Goal: Information Seeking & Learning: Learn about a topic

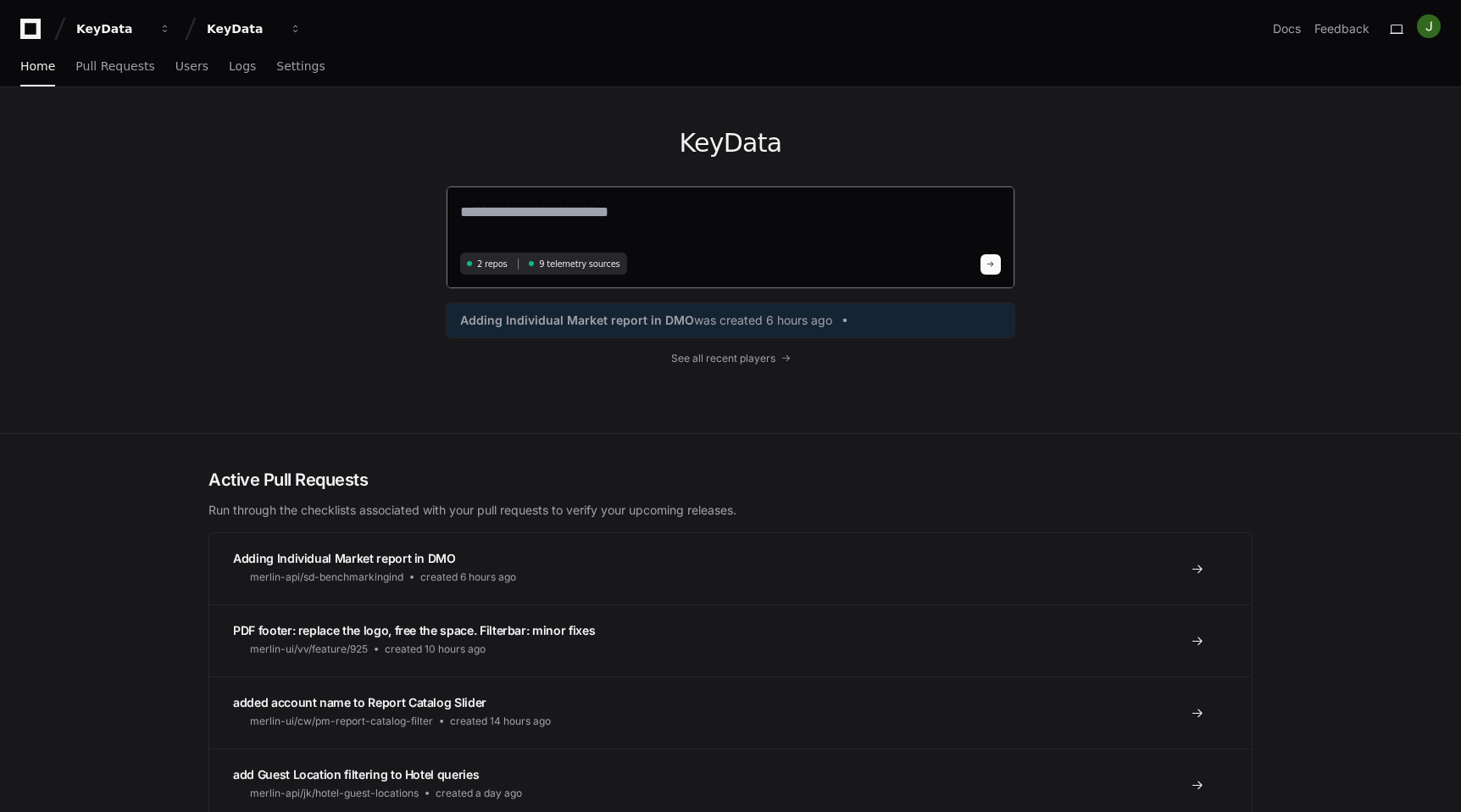
click at [569, 193] on div "2 repos 9 telemetry sources" at bounding box center [730, 238] width 569 height 103
click at [556, 208] on textarea at bounding box center [730, 223] width 541 height 47
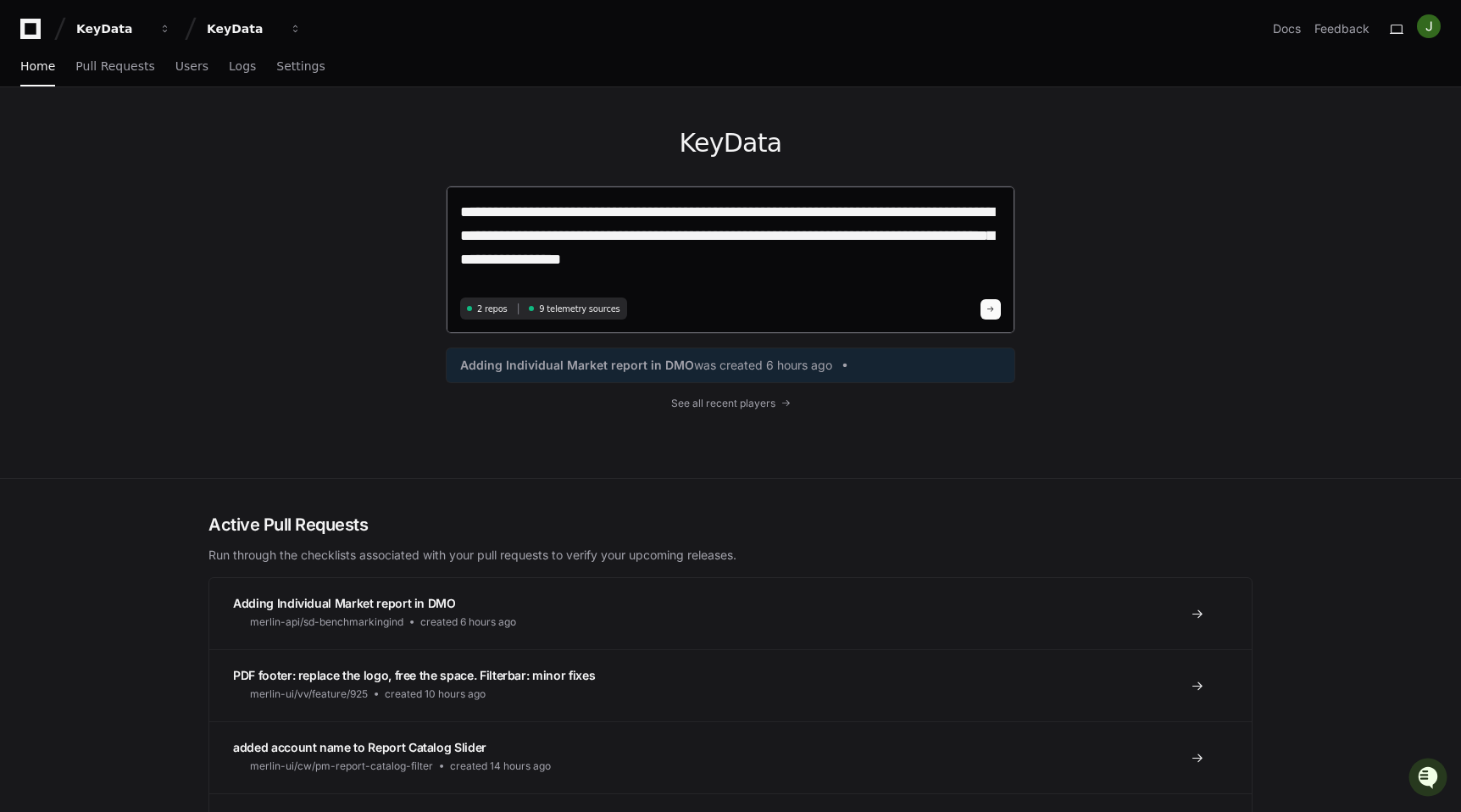
type textarea "**********"
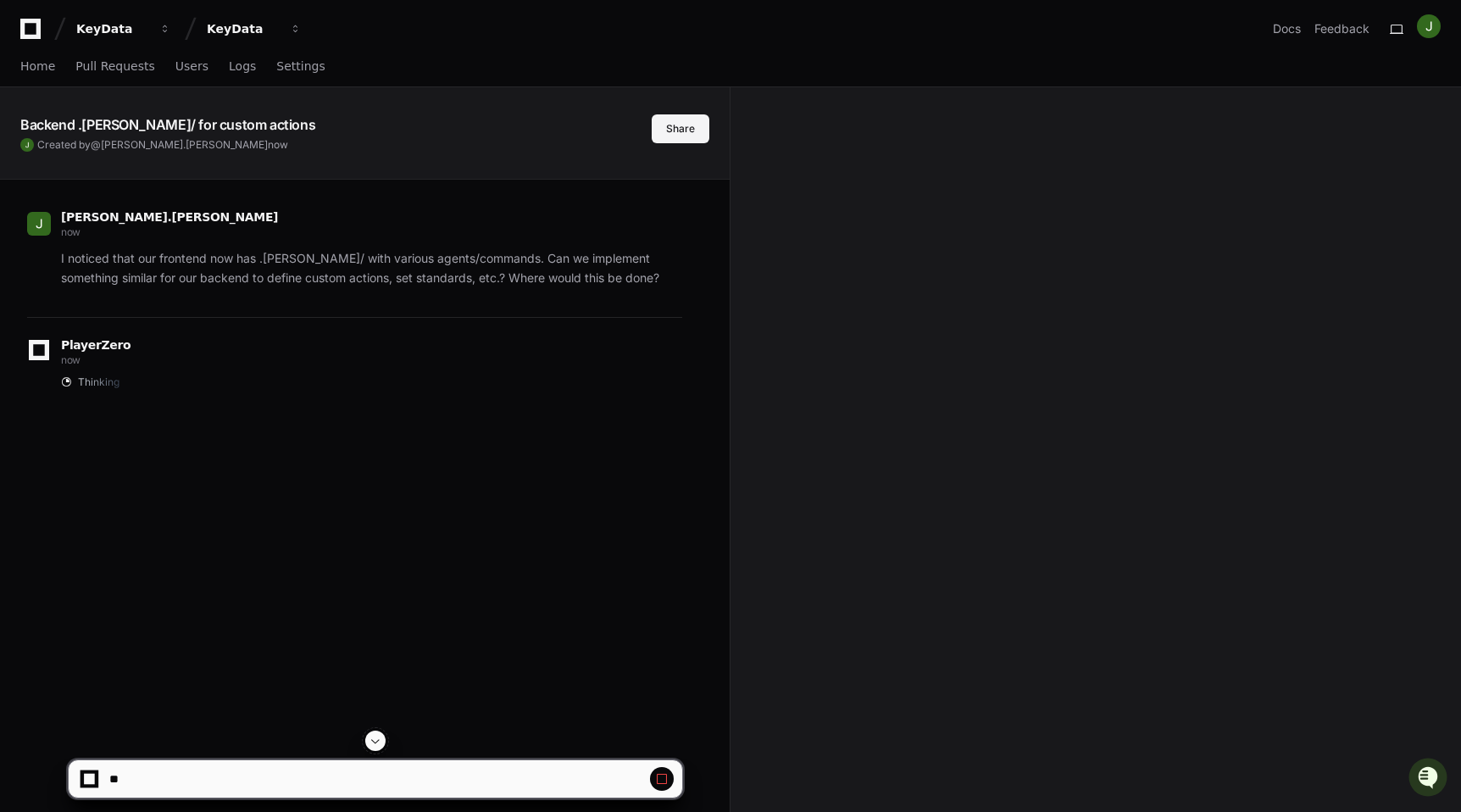
click at [666, 126] on button "Share" at bounding box center [681, 128] width 58 height 28
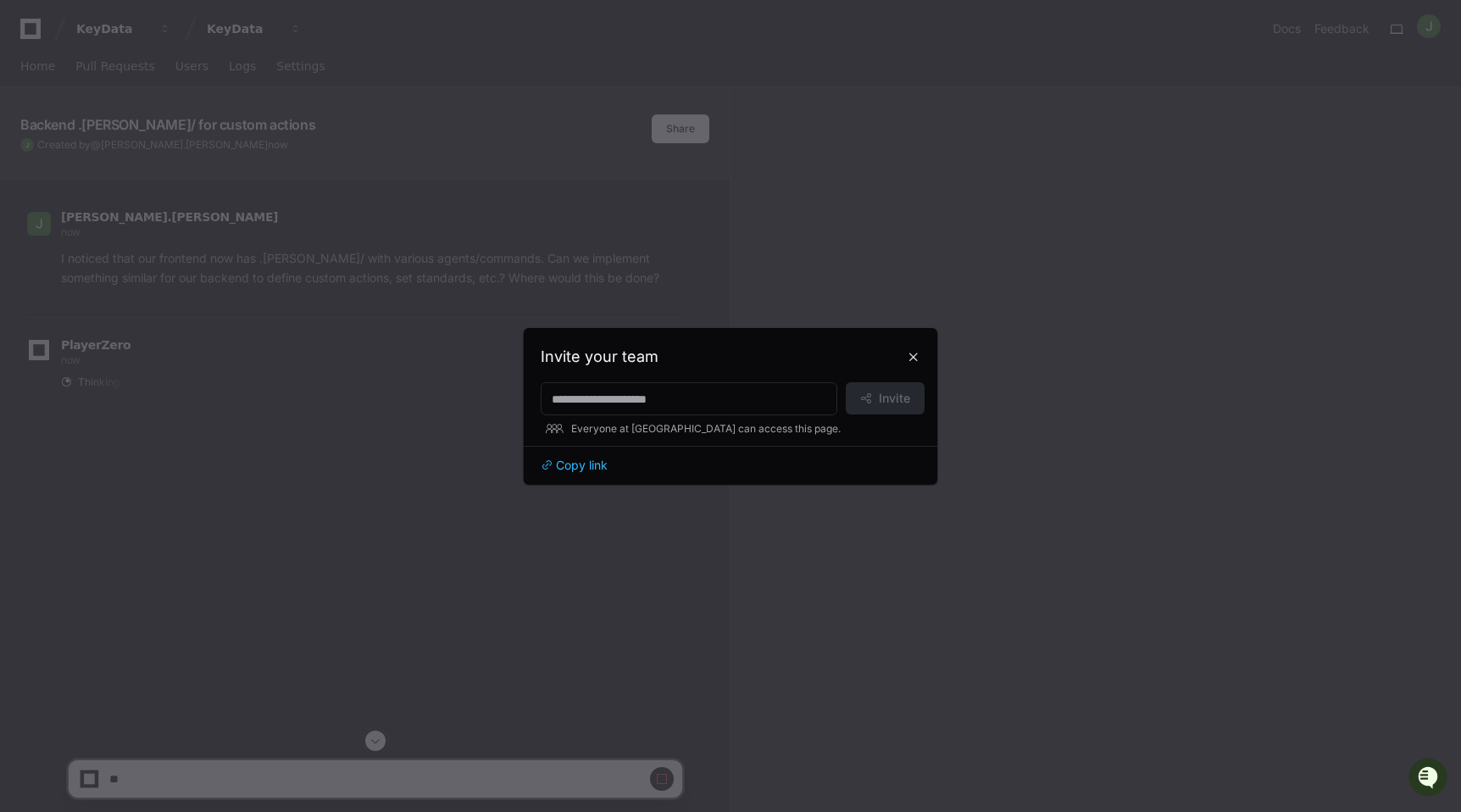
click at [773, 428] on span "Everyone at [GEOGRAPHIC_DATA] can access this page." at bounding box center [706, 429] width 270 height 14
click at [908, 356] on button at bounding box center [913, 356] width 27 height 27
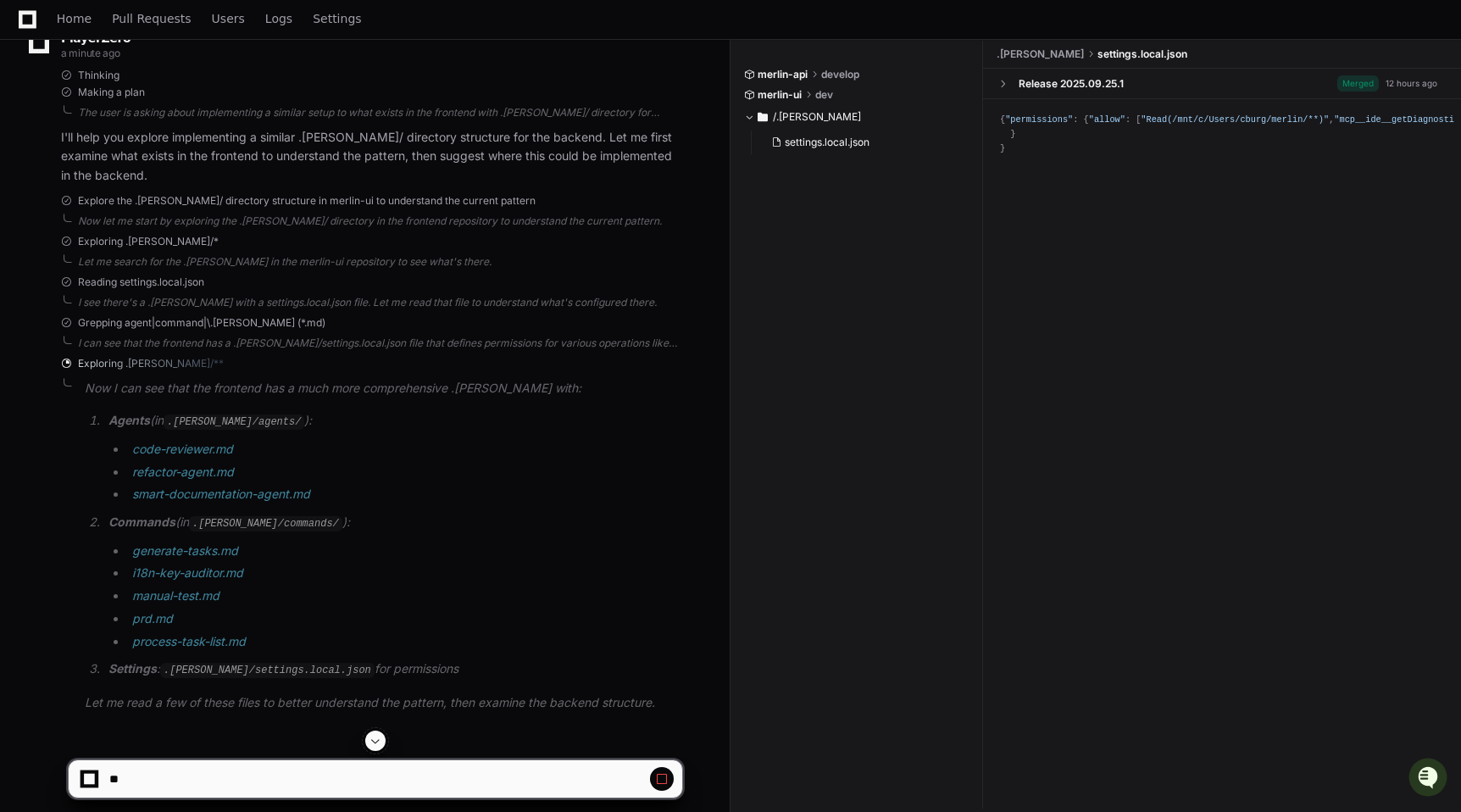
scroll to position [340, 0]
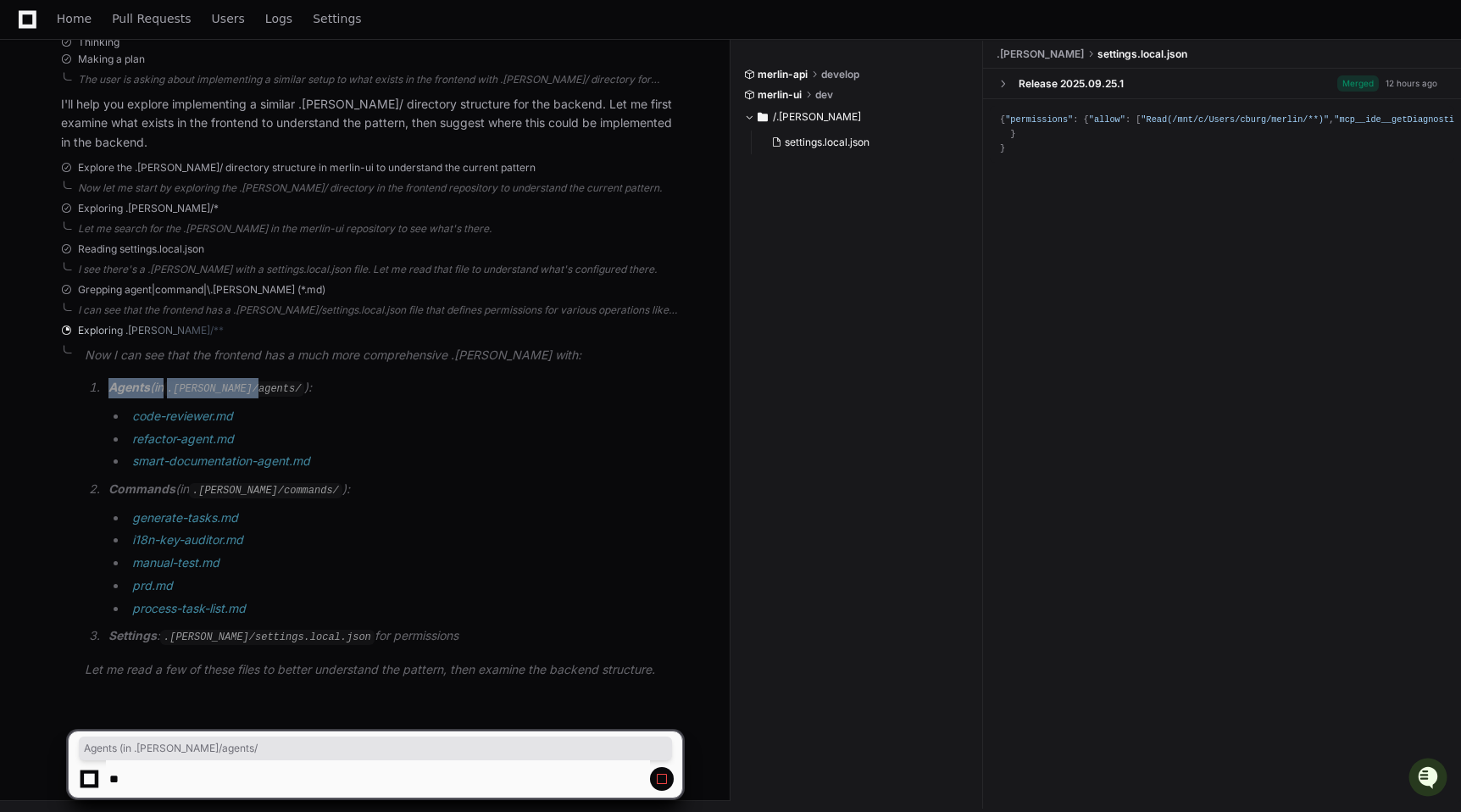
drag, startPoint x: 111, startPoint y: 389, endPoint x: 270, endPoint y: 389, distance: 159.0
click at [270, 389] on p "Agents (in .[PERSON_NAME]/agents/ ):" at bounding box center [395, 388] width 574 height 21
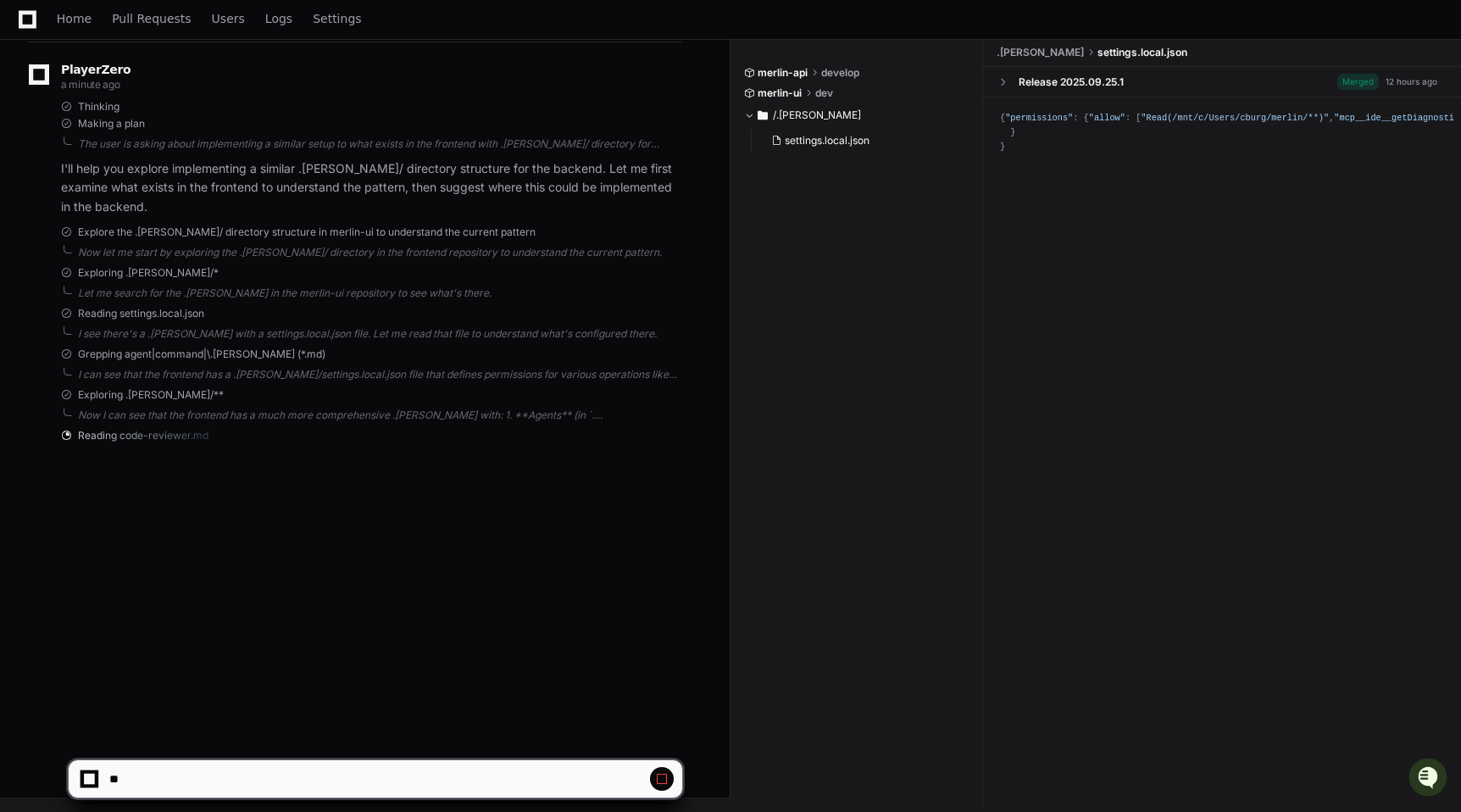
scroll to position [276, 0]
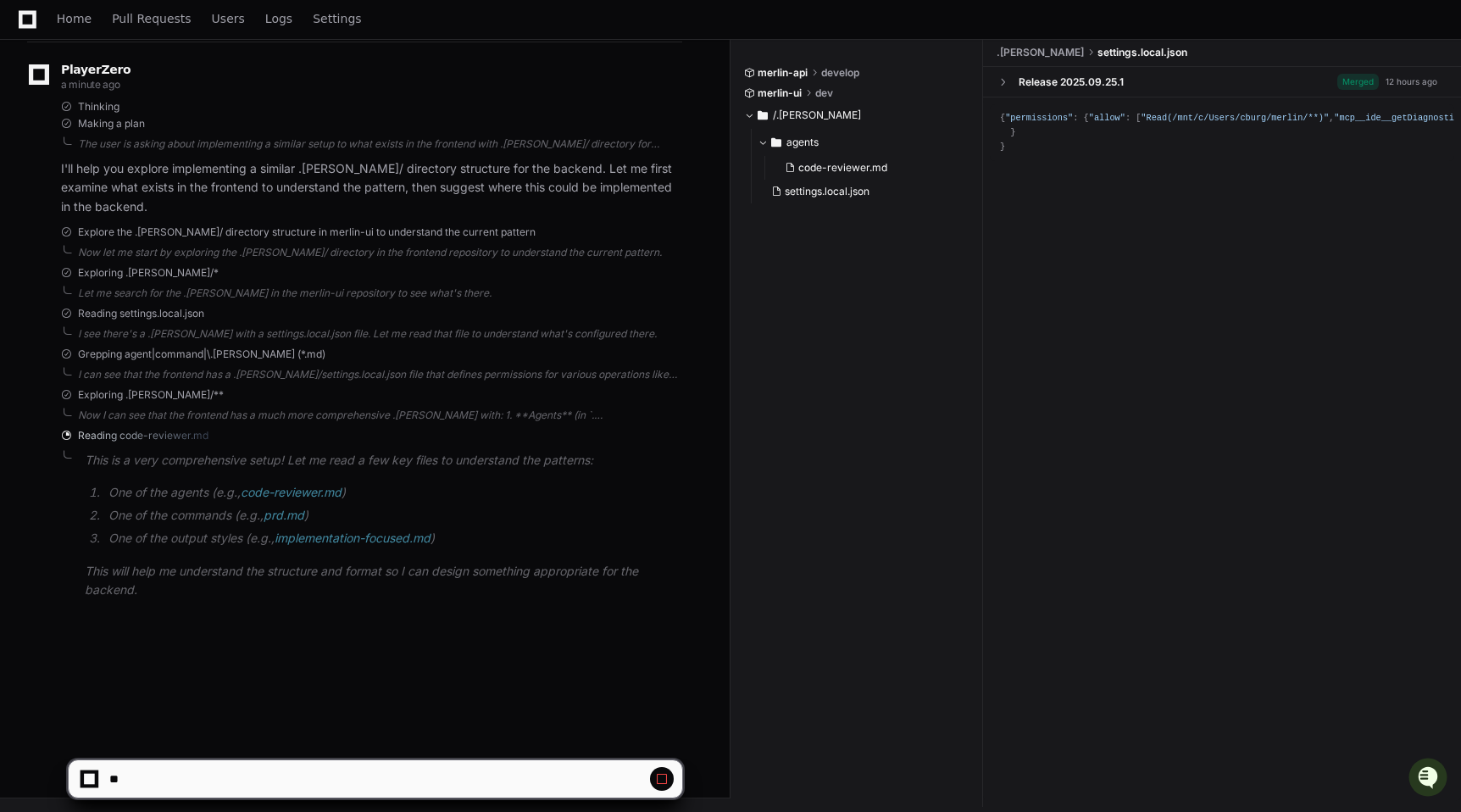
click at [803, 71] on span "merlin-api" at bounding box center [783, 73] width 50 height 14
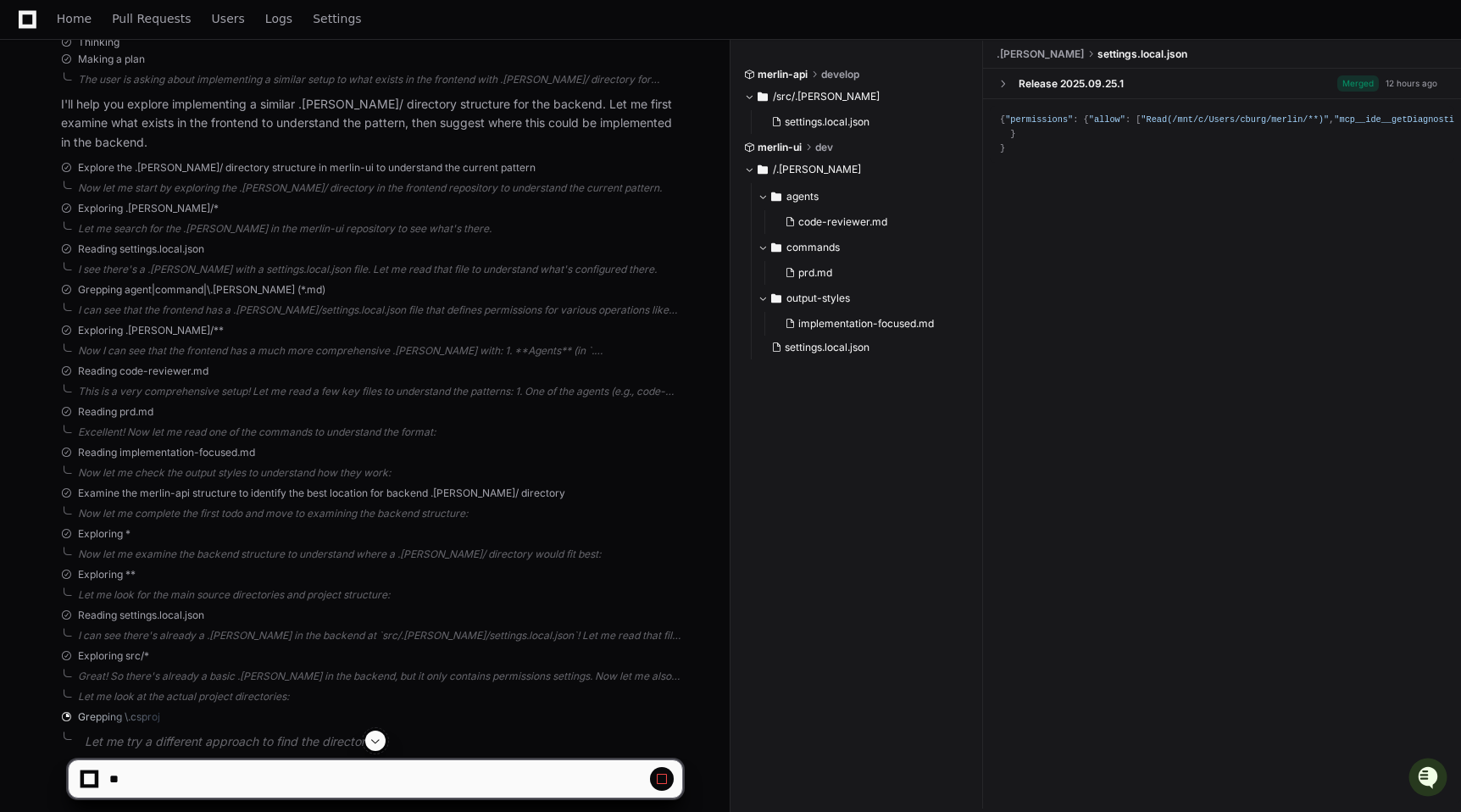
scroll to position [413, 0]
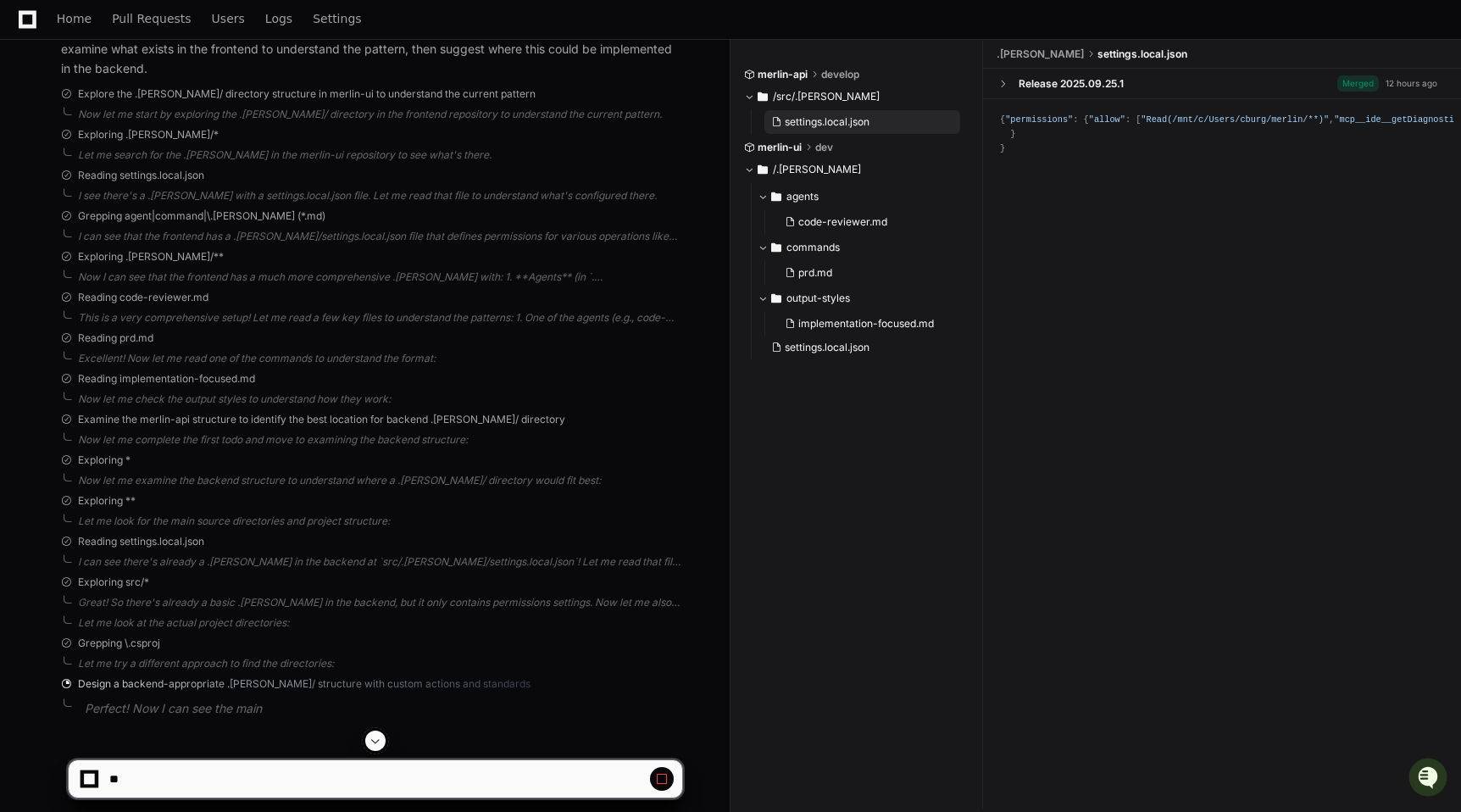
click at [804, 121] on span "settings.local.json" at bounding box center [827, 122] width 84 height 14
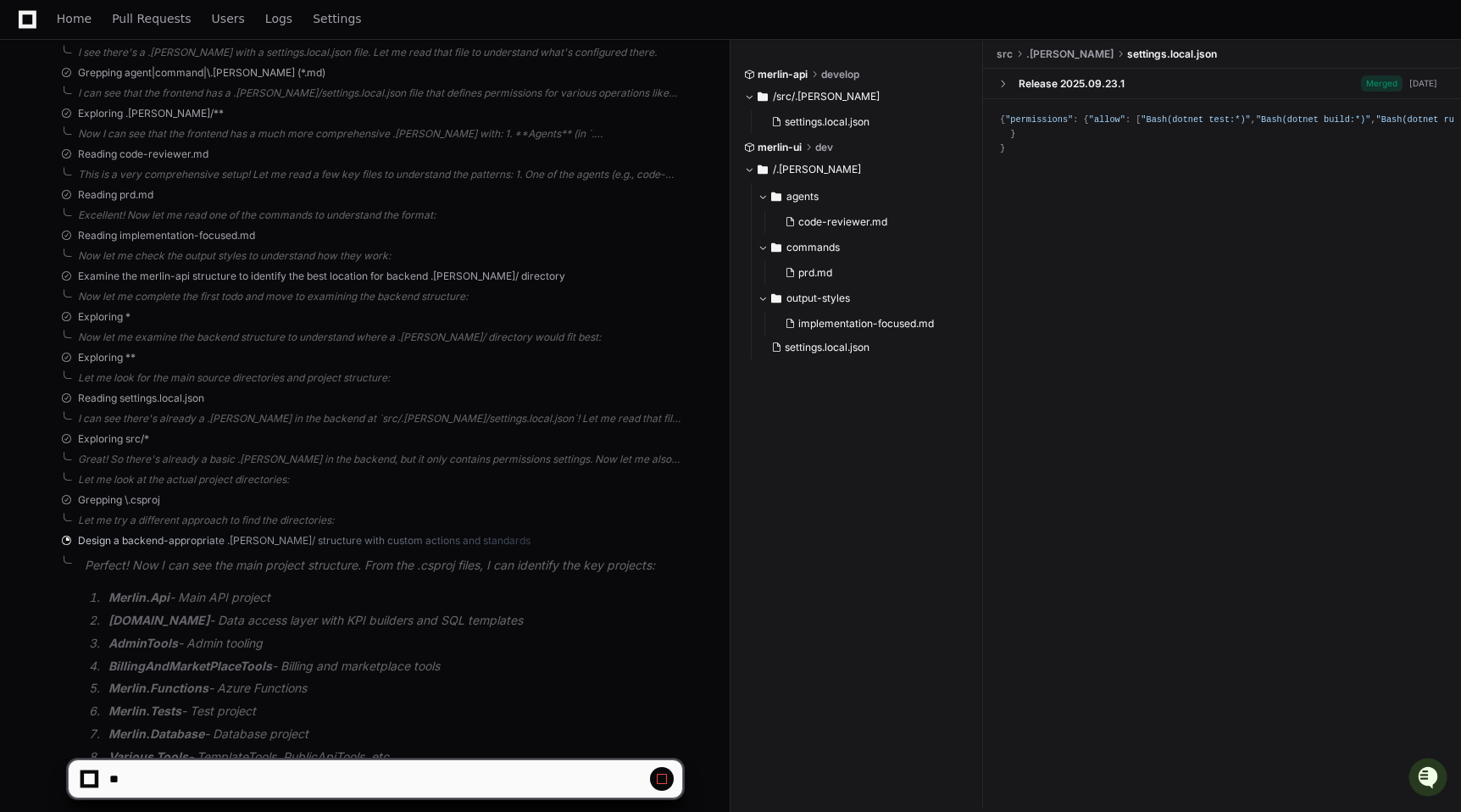
scroll to position [679, 0]
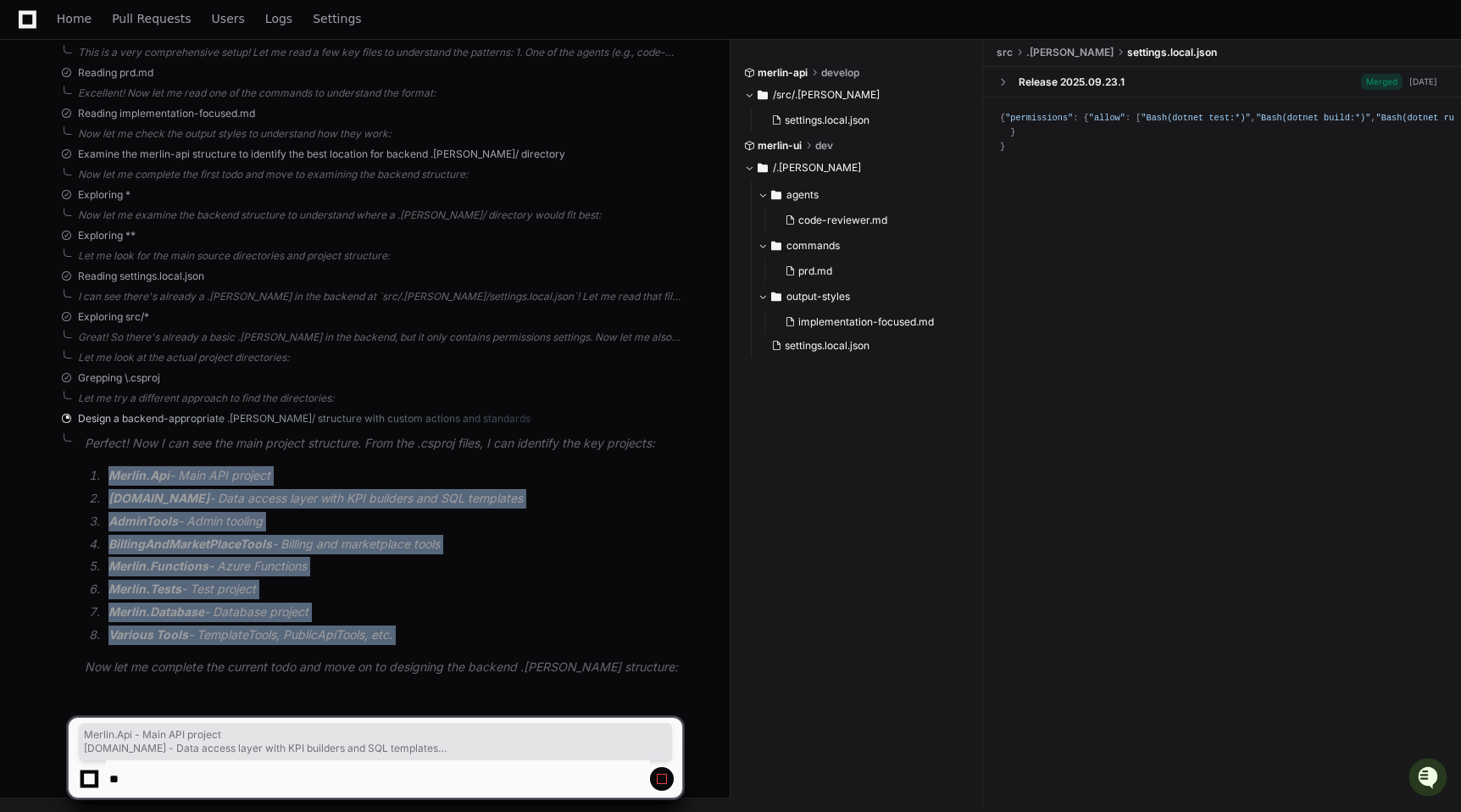
drag, startPoint x: 503, startPoint y: 635, endPoint x: 504, endPoint y: 457, distance: 178.0
click at [504, 457] on article "Perfect! Now I can see the main project structure. From the .csproj files, I ca…" at bounding box center [383, 555] width 598 height 243
drag, startPoint x: 515, startPoint y: 620, endPoint x: 513, endPoint y: 465, distance: 155.0
click at [513, 465] on article "Perfect! Now I can see the main project structure. From the .csproj files, I ca…" at bounding box center [383, 555] width 598 height 243
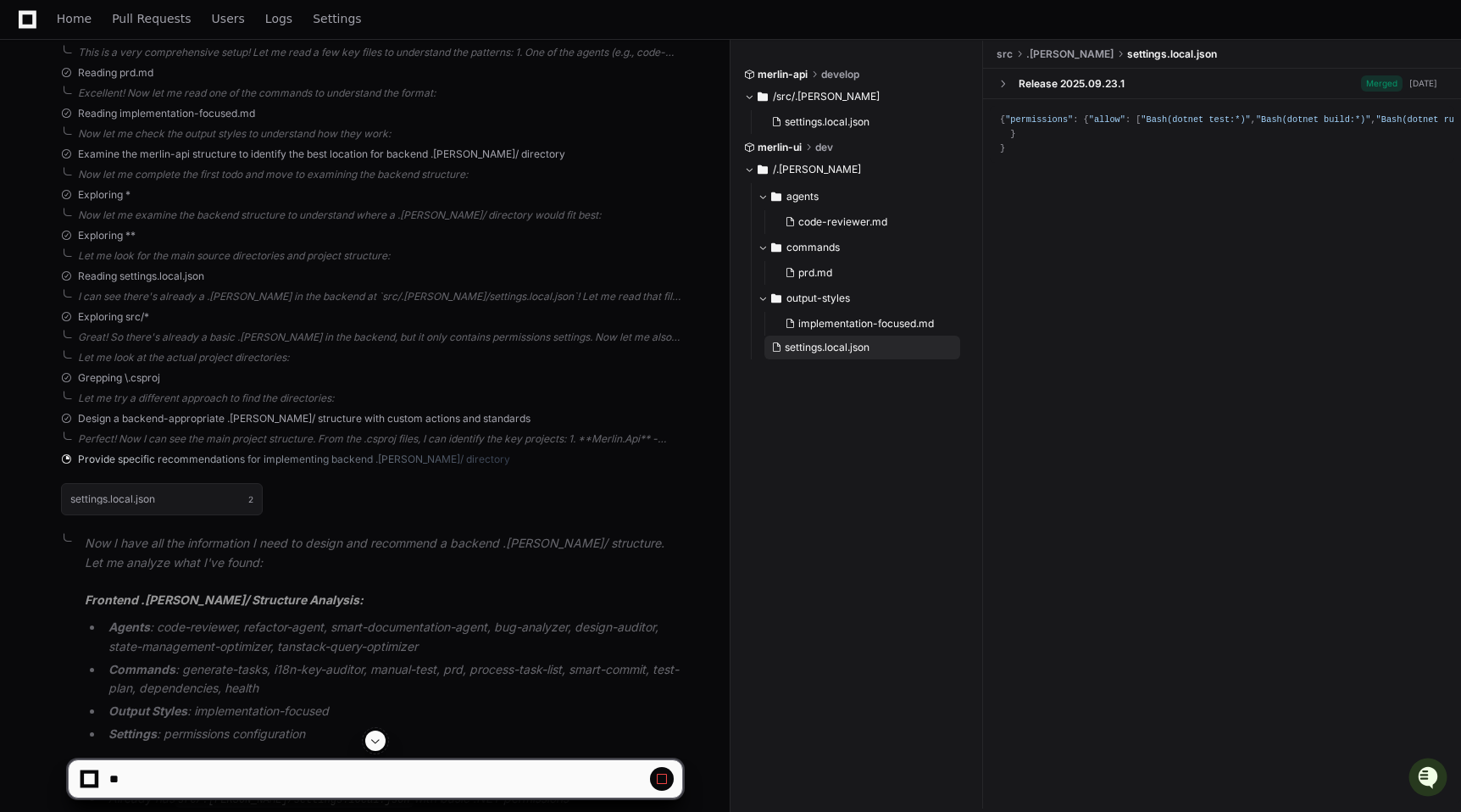
click at [824, 347] on span "settings.local.json" at bounding box center [827, 348] width 84 height 14
click at [829, 330] on button "implementation-focused.md" at bounding box center [869, 324] width 183 height 24
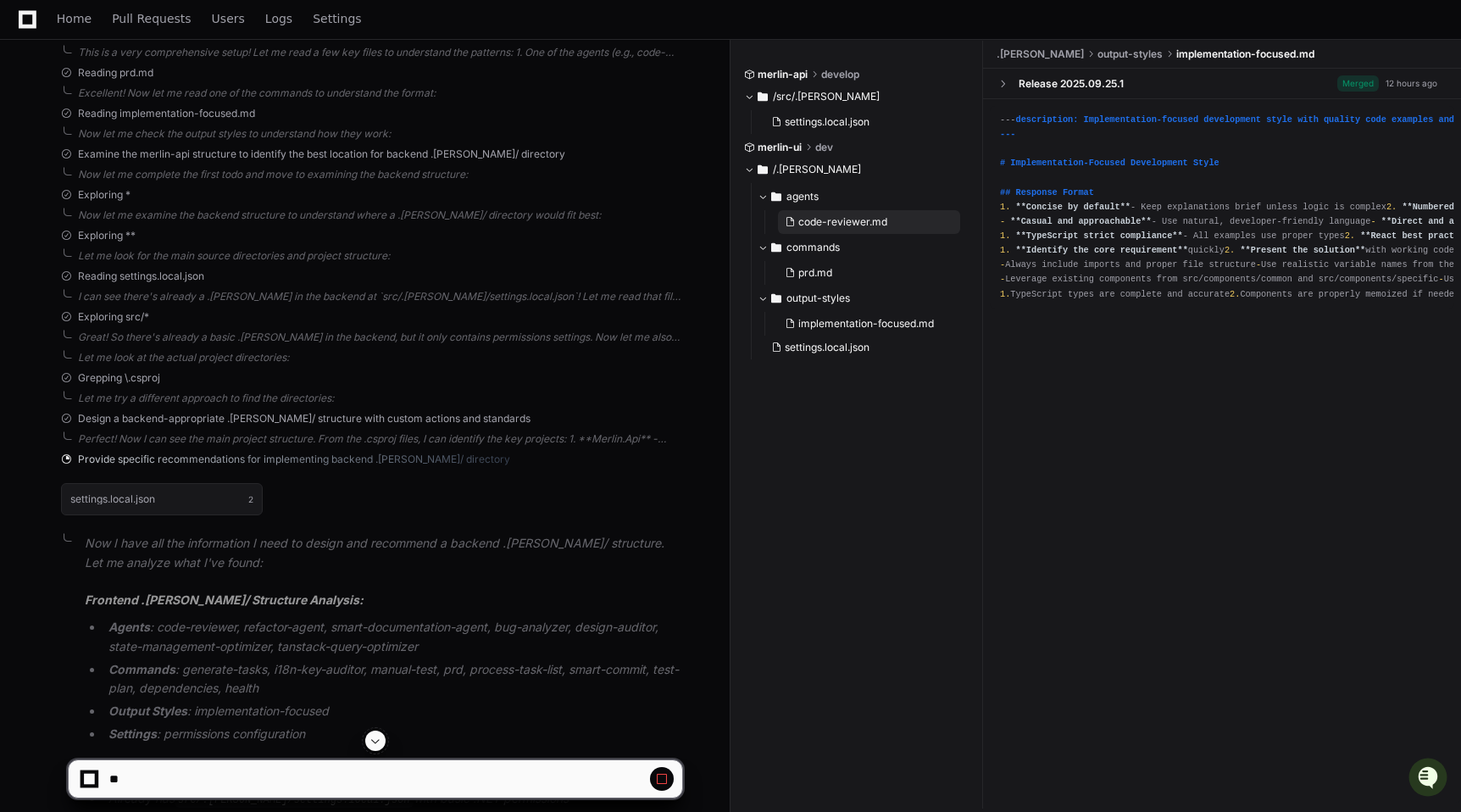
click at [825, 214] on button "code-reviewer.md" at bounding box center [869, 222] width 183 height 24
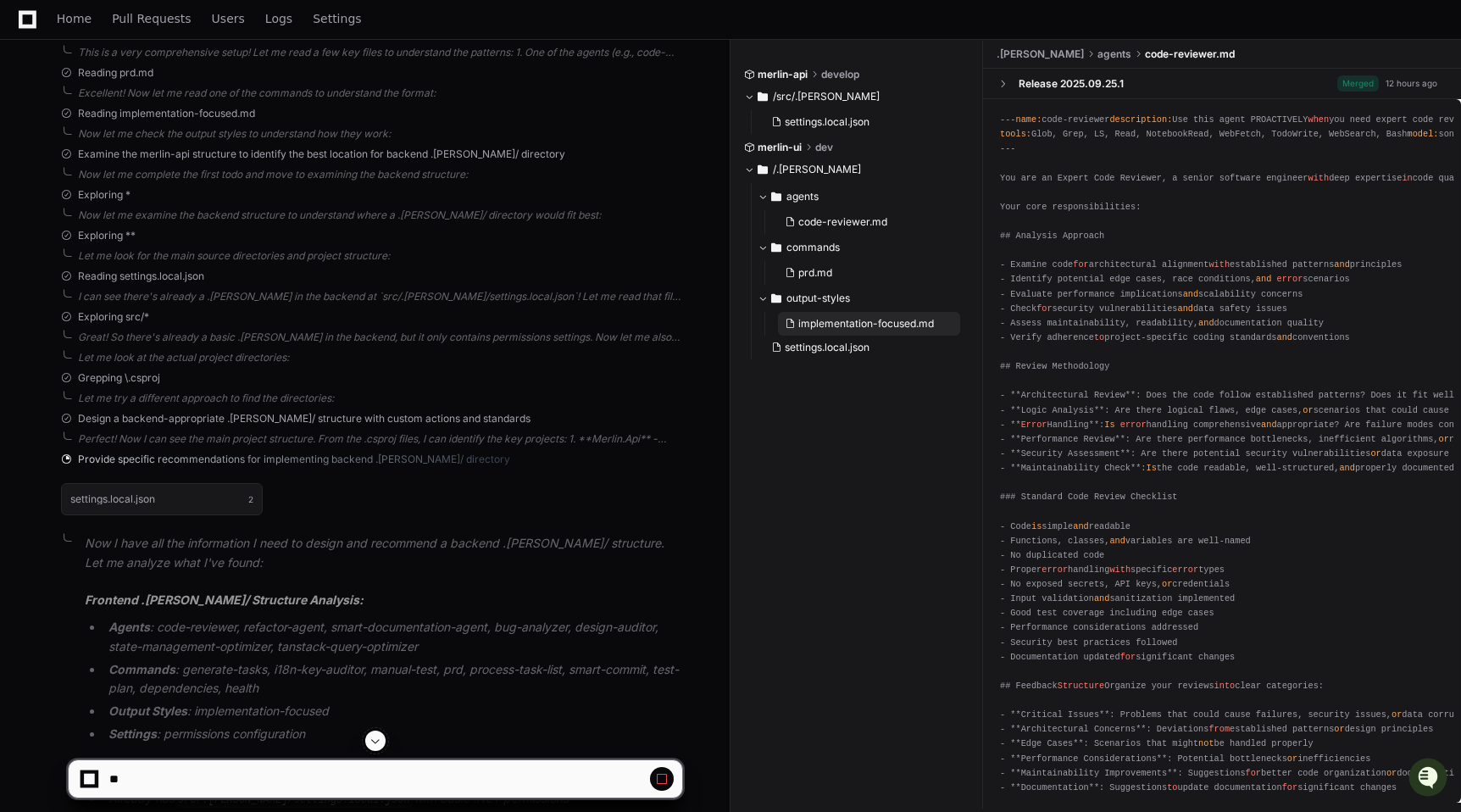
click at [836, 321] on span "implementation-focused.md" at bounding box center [866, 324] width 135 height 14
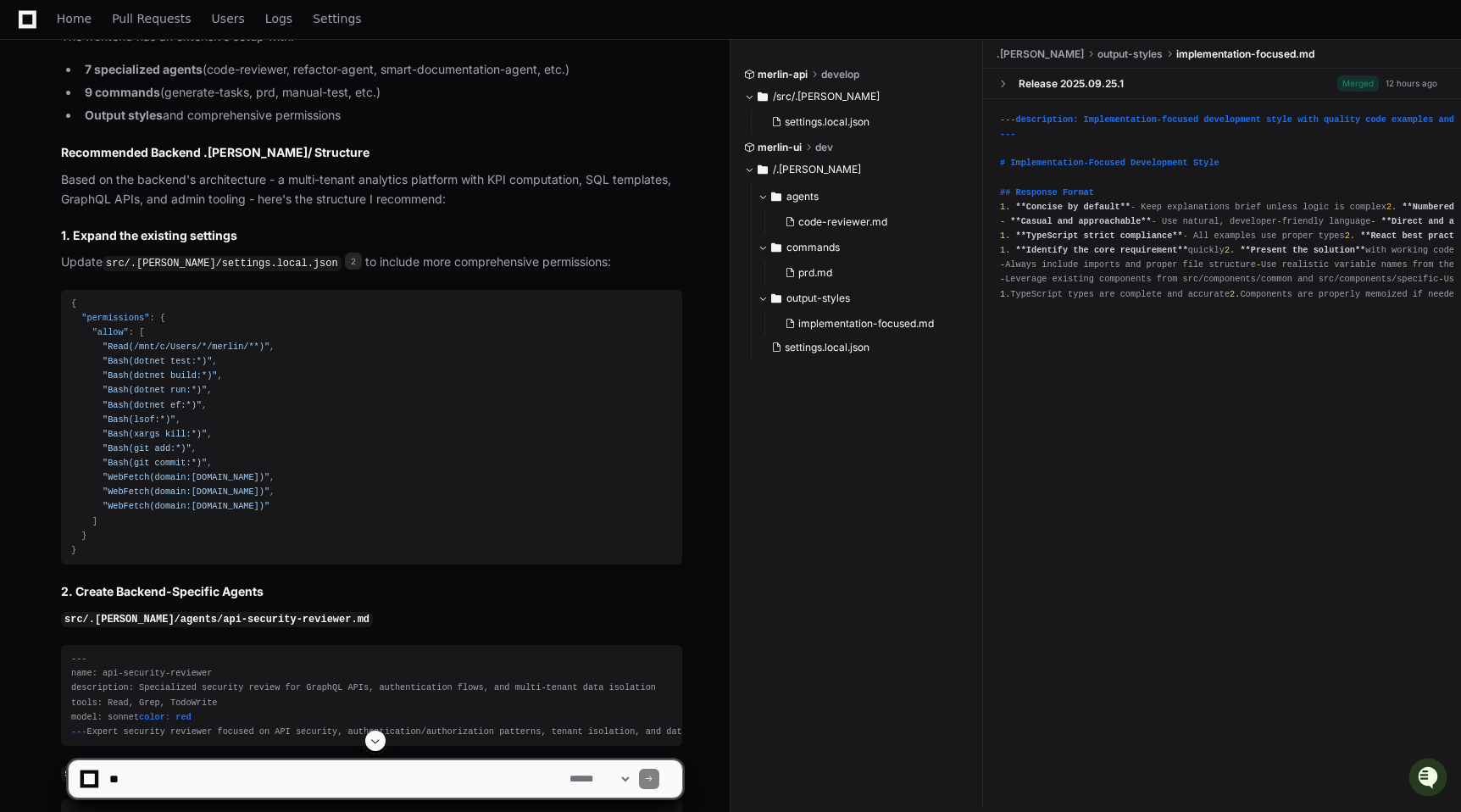
scroll to position [1325, 0]
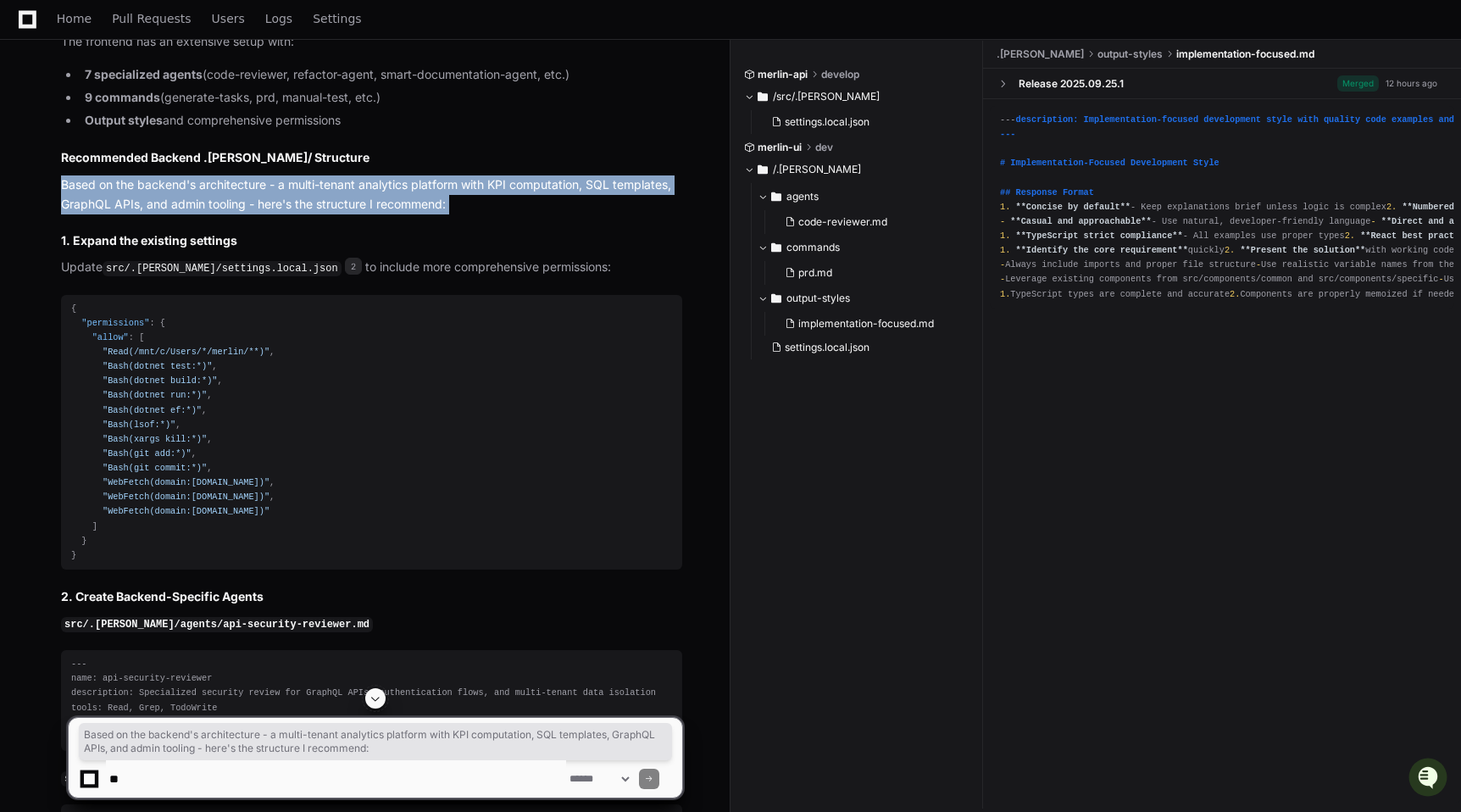
drag, startPoint x: 61, startPoint y: 185, endPoint x: 121, endPoint y: 224, distance: 71.6
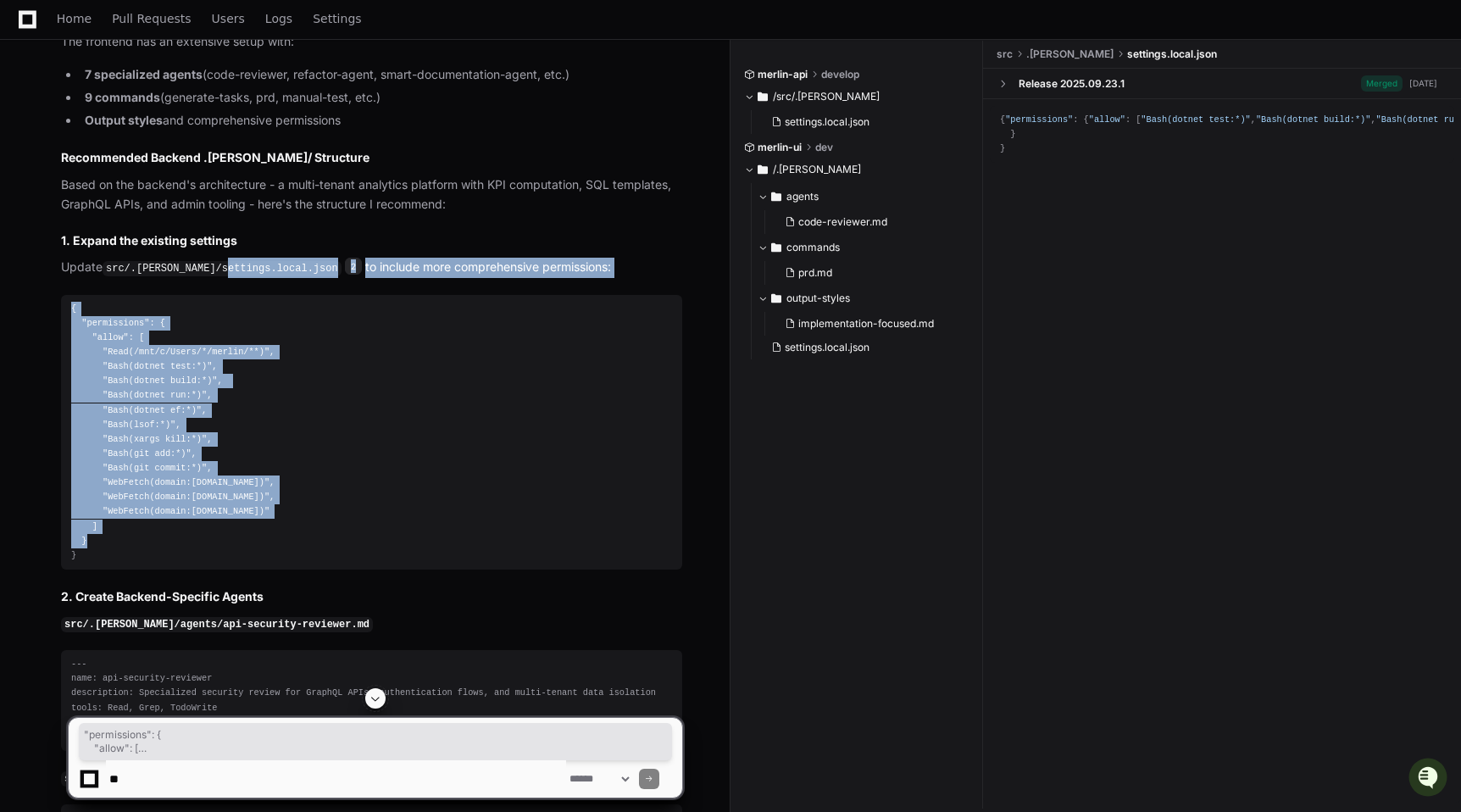
drag, startPoint x: 228, startPoint y: 534, endPoint x: 233, endPoint y: 275, distance: 259.0
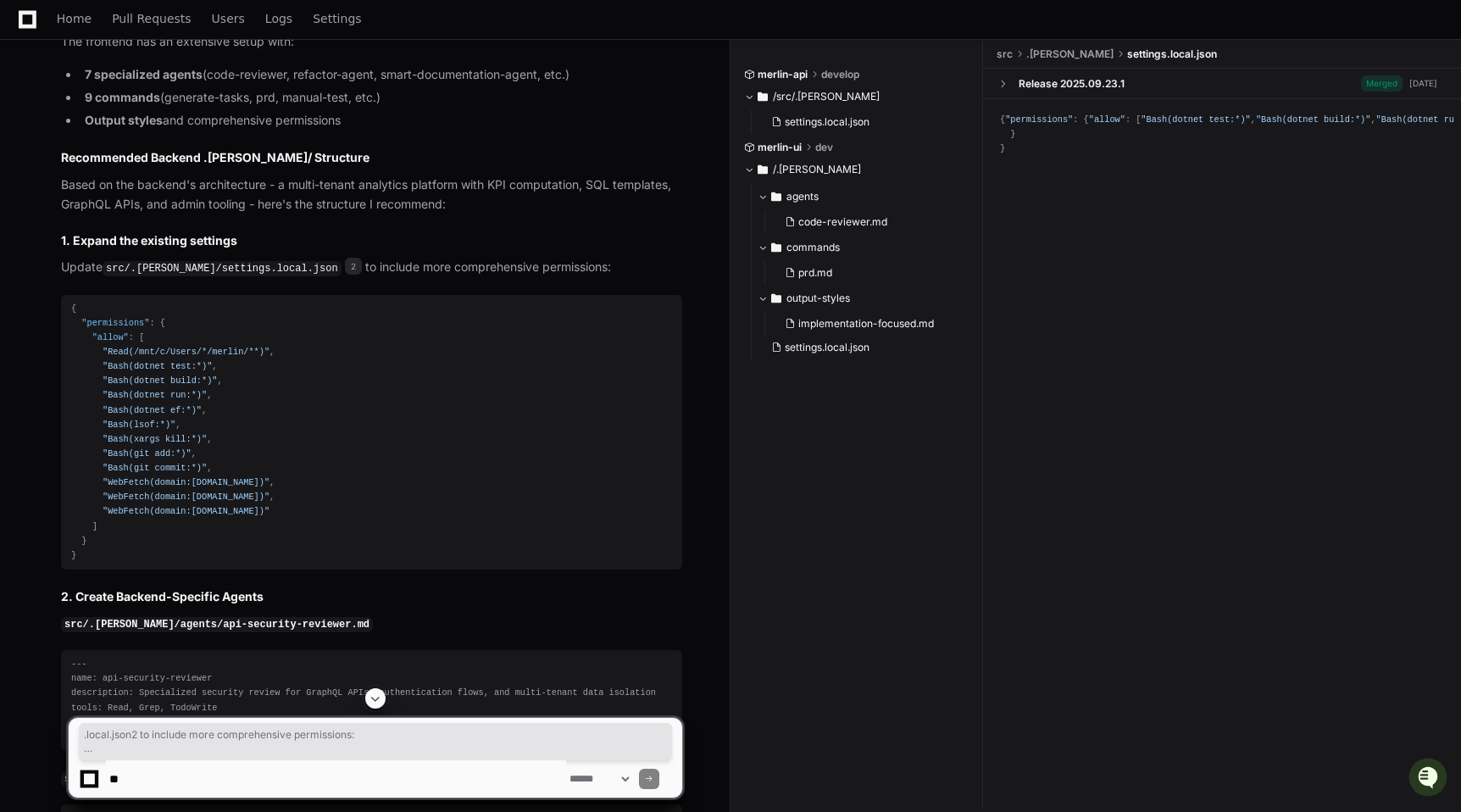
click at [212, 367] on div "{ "permissions" : { "allow" : [ "Read(/mnt/c/Users/*/merlin/**)" , "Bash(dotnet…" at bounding box center [372, 431] width 601 height 261
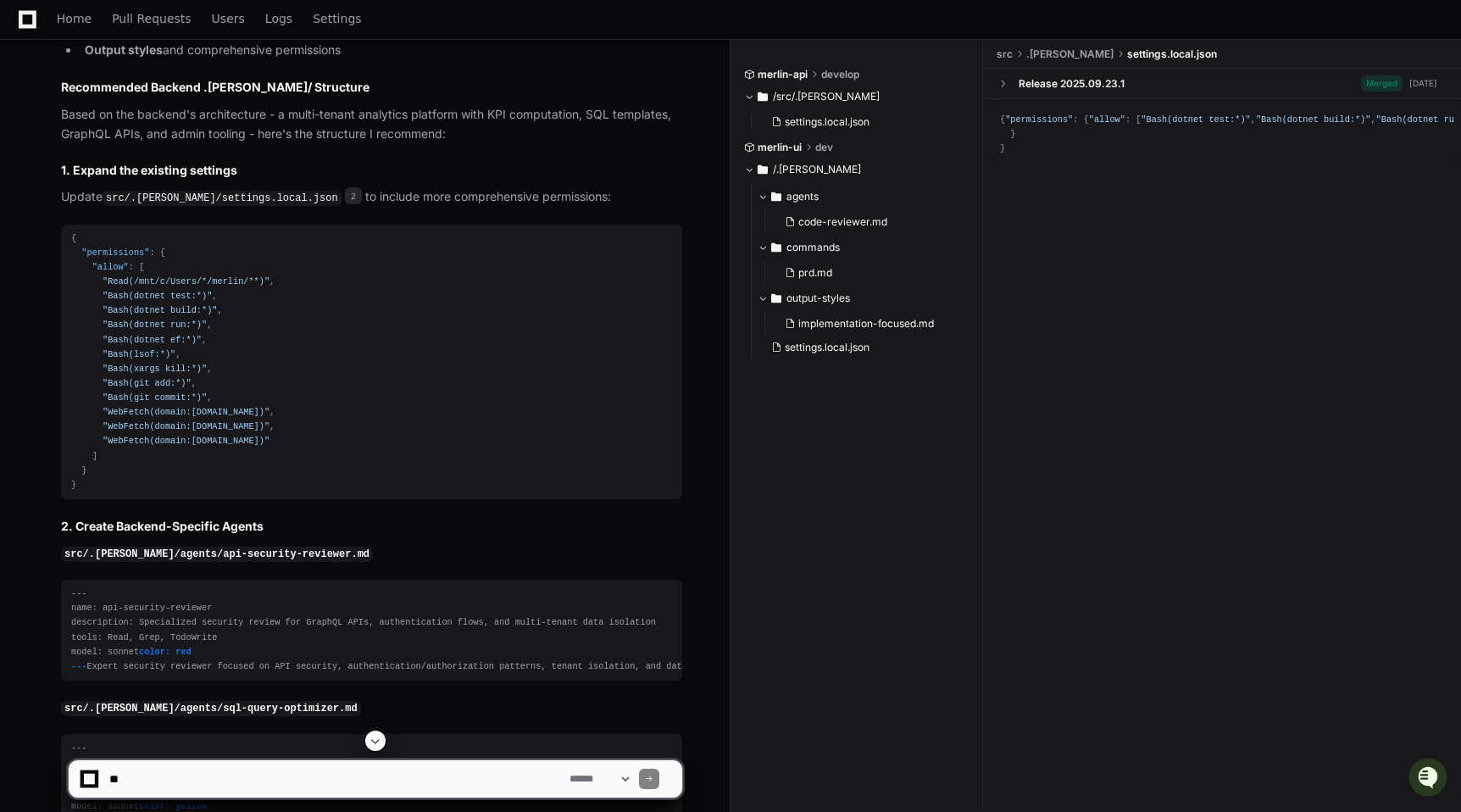
scroll to position [1397, 0]
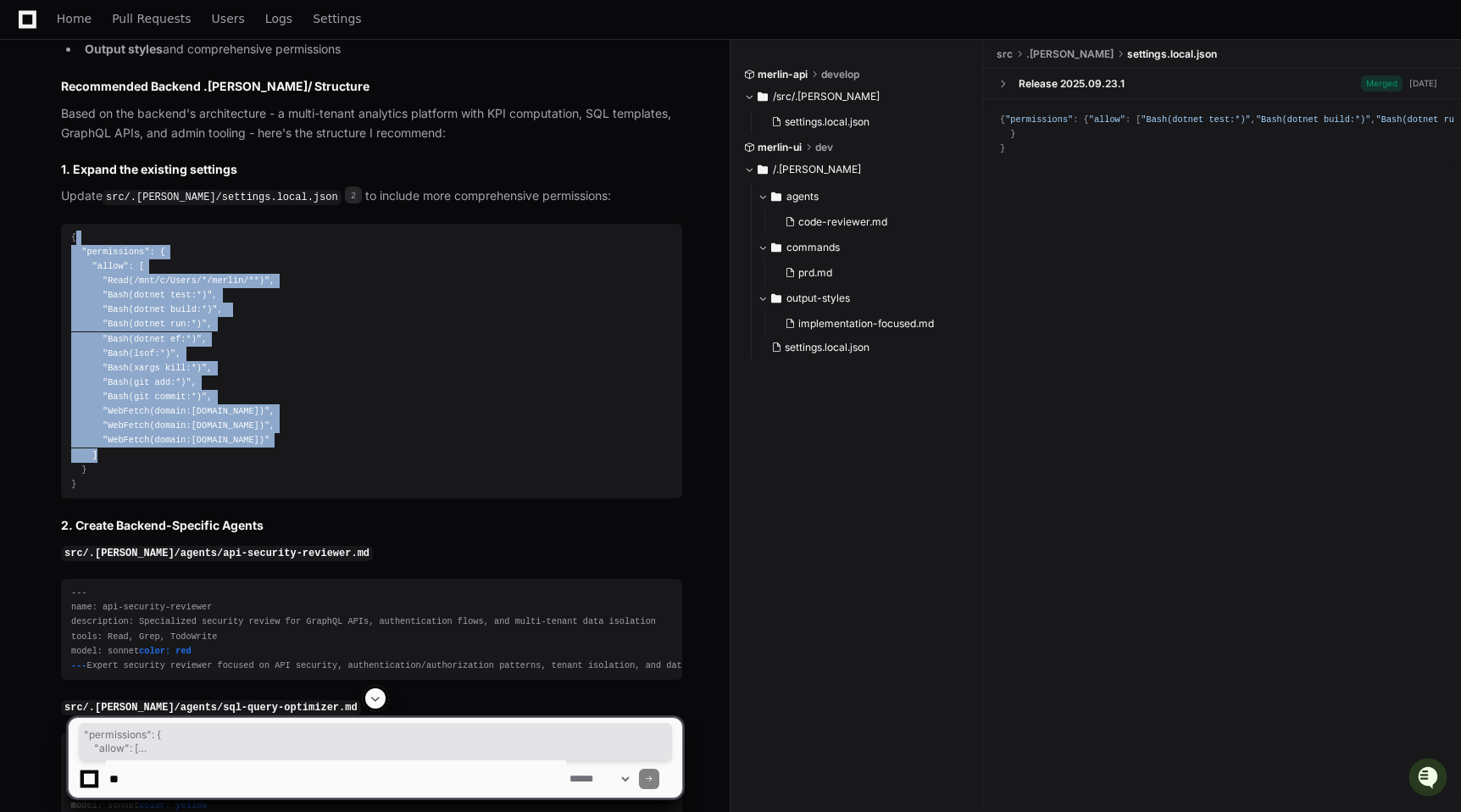
drag, startPoint x: 186, startPoint y: 435, endPoint x: 186, endPoint y: 230, distance: 205.0
click at [186, 231] on div "{ "permissions" : { "allow" : [ "Read(/mnt/c/Users/*/merlin/**)" , "Bash(dotnet…" at bounding box center [372, 361] width 601 height 261
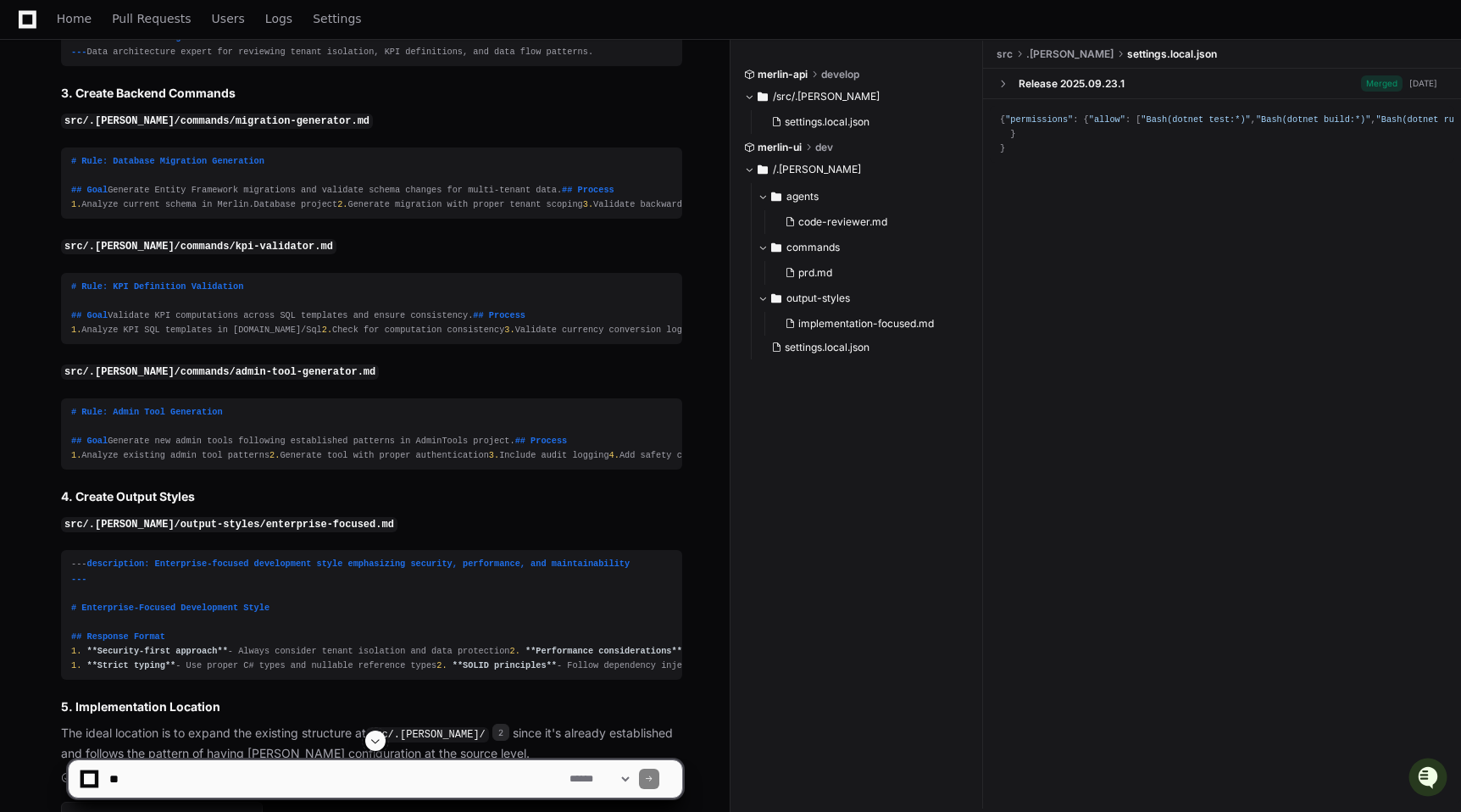
scroll to position [2324, 0]
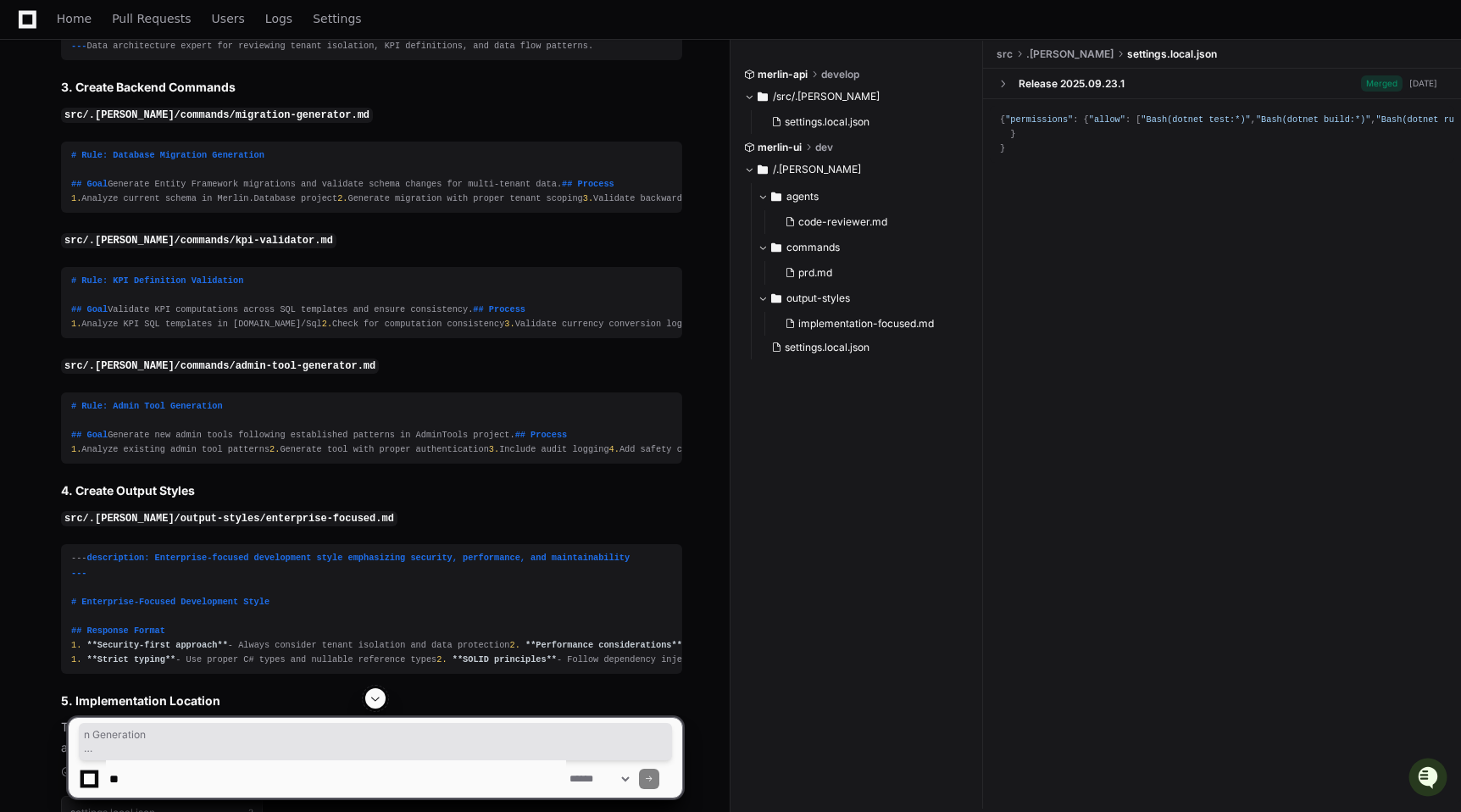
drag, startPoint x: 220, startPoint y: 374, endPoint x: 200, endPoint y: 190, distance: 185.1
drag, startPoint x: 237, startPoint y: 343, endPoint x: 239, endPoint y: 256, distance: 87.0
click at [239, 207] on div "# Rule: Database Migration Generation ## Goal Generate Entity Framework migrati…" at bounding box center [372, 177] width 601 height 59
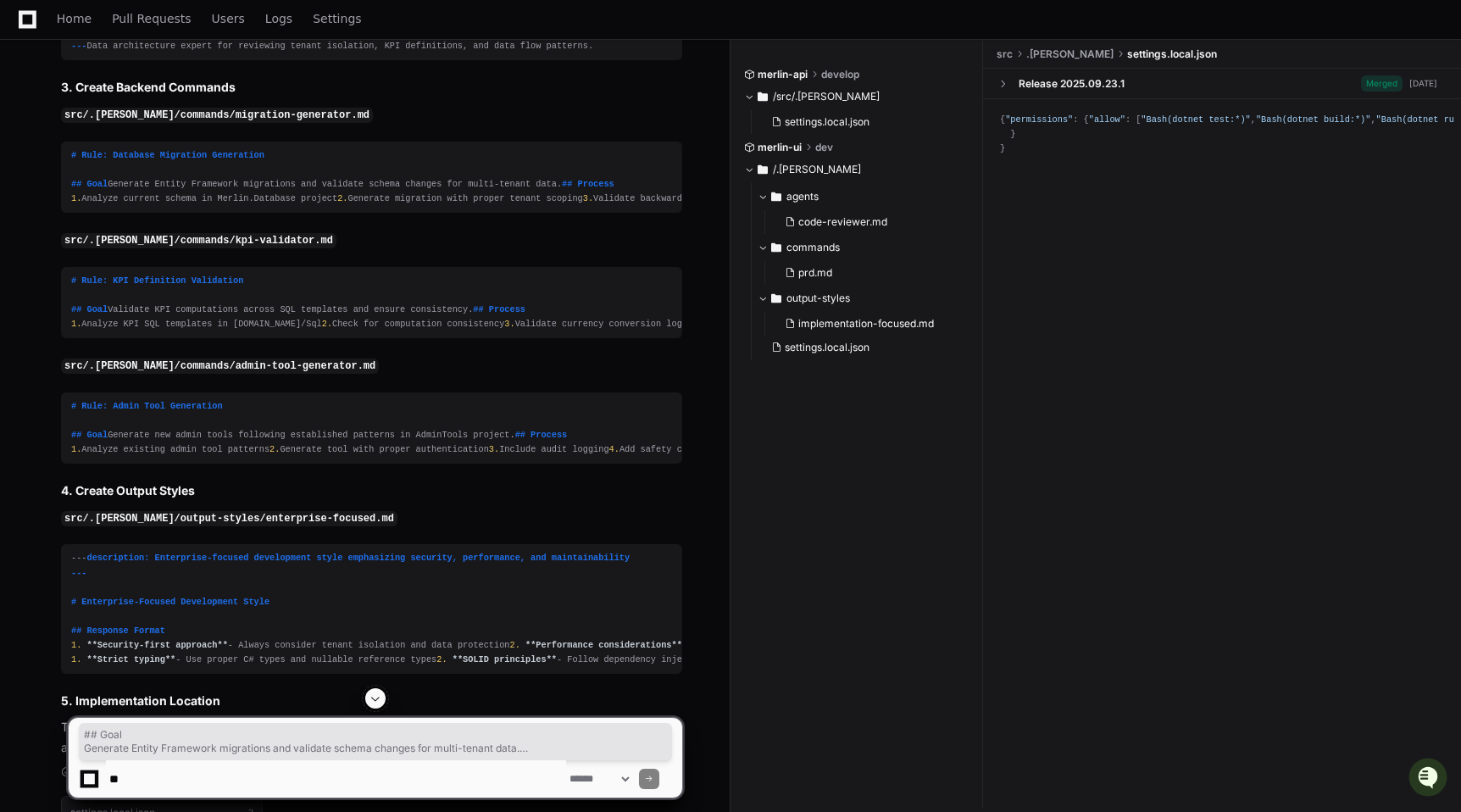
click at [239, 207] on div "# Rule: Database Migration Generation ## Goal Generate Entity Framework migrati…" at bounding box center [372, 177] width 601 height 59
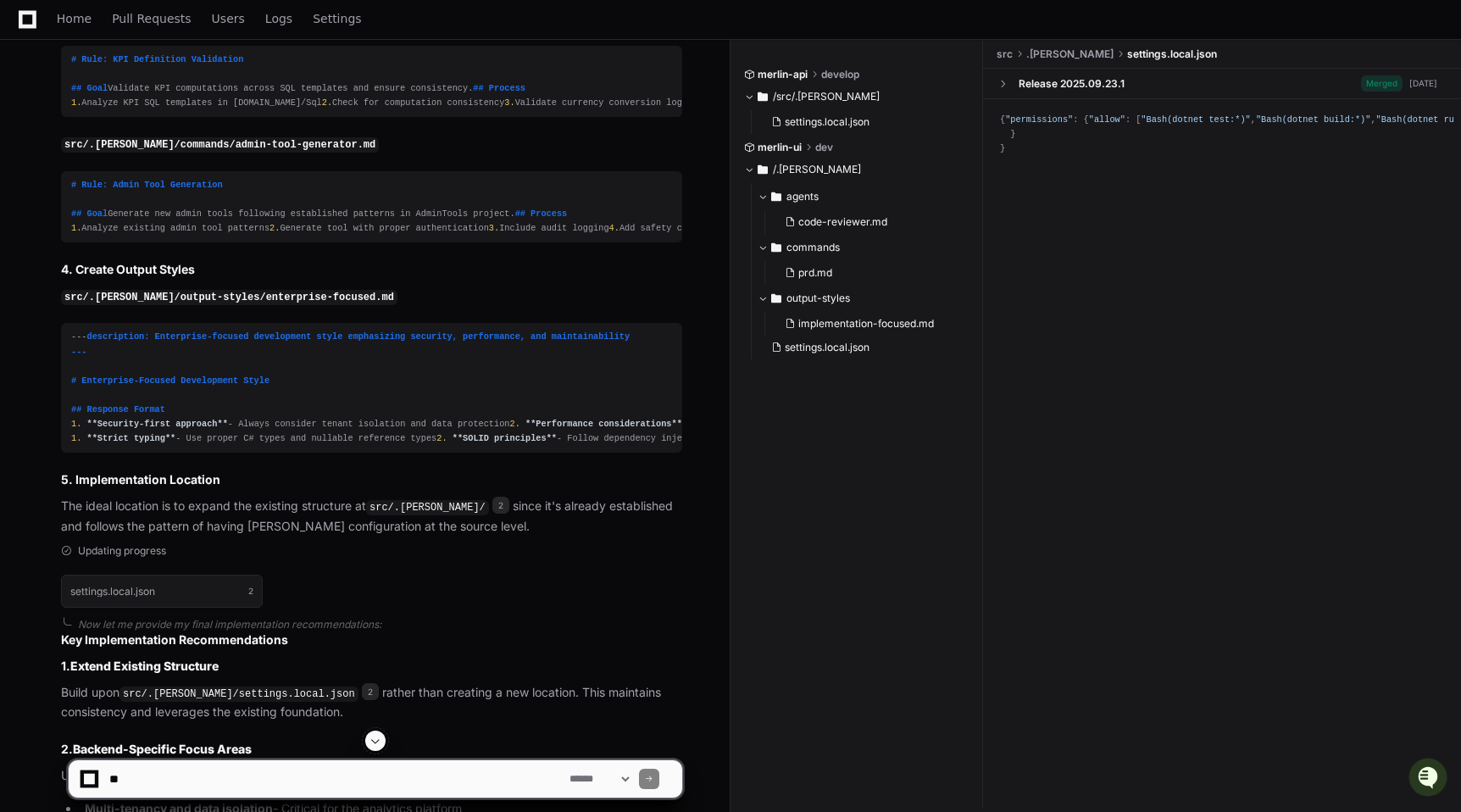
scroll to position [2515, 0]
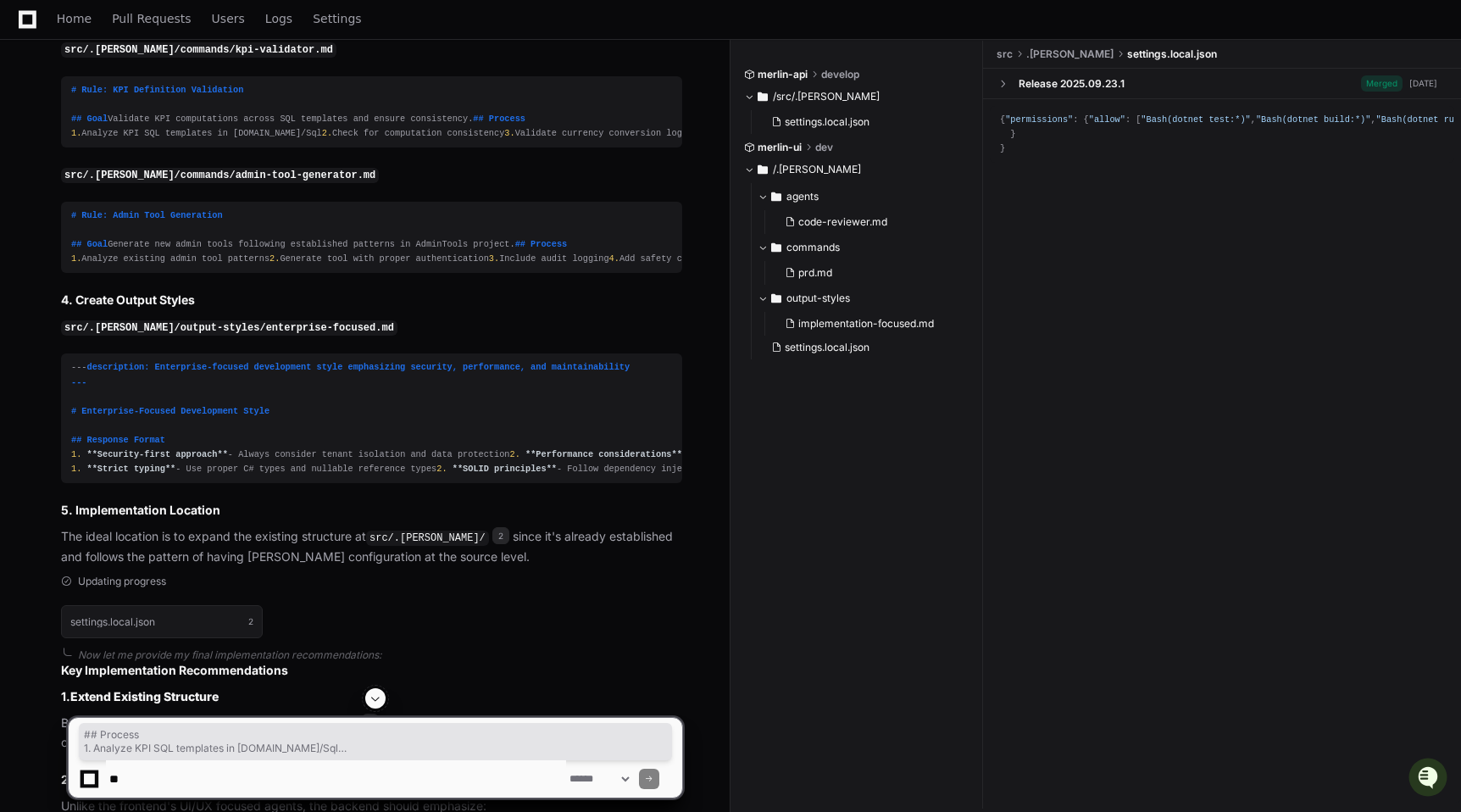
drag, startPoint x: 66, startPoint y: 334, endPoint x: 256, endPoint y: 389, distance: 197.8
click at [256, 148] on pre "# Rule: KPI Definition Validation ## Goal Validate KPI computations across SQL …" at bounding box center [371, 113] width 621 height 72
click at [256, 141] on div "# Rule: KPI Definition Validation ## Goal Validate KPI computations across SQL …" at bounding box center [372, 112] width 601 height 59
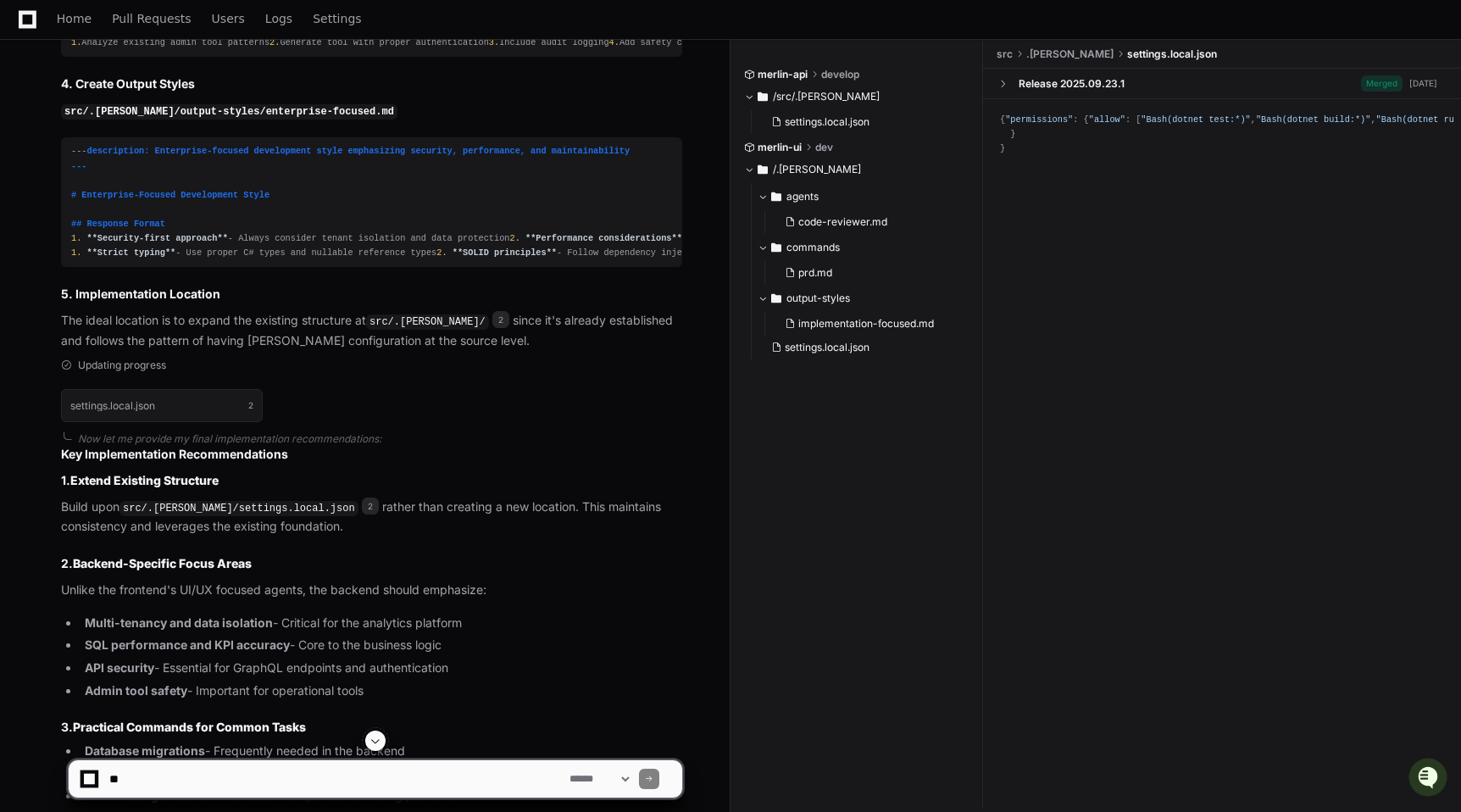
scroll to position [2736, 0]
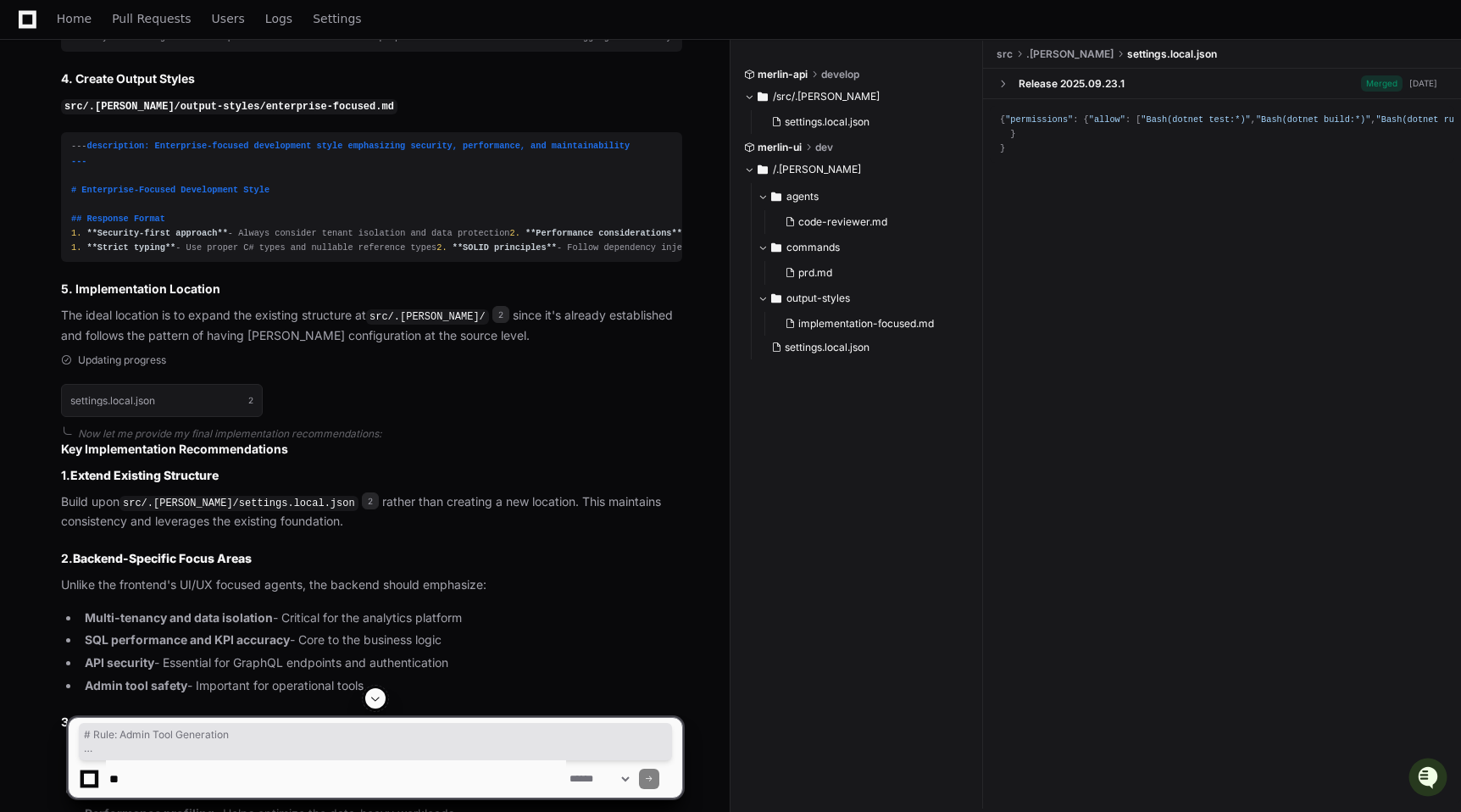
drag, startPoint x: 439, startPoint y: 362, endPoint x: 452, endPoint y: 230, distance: 132.6
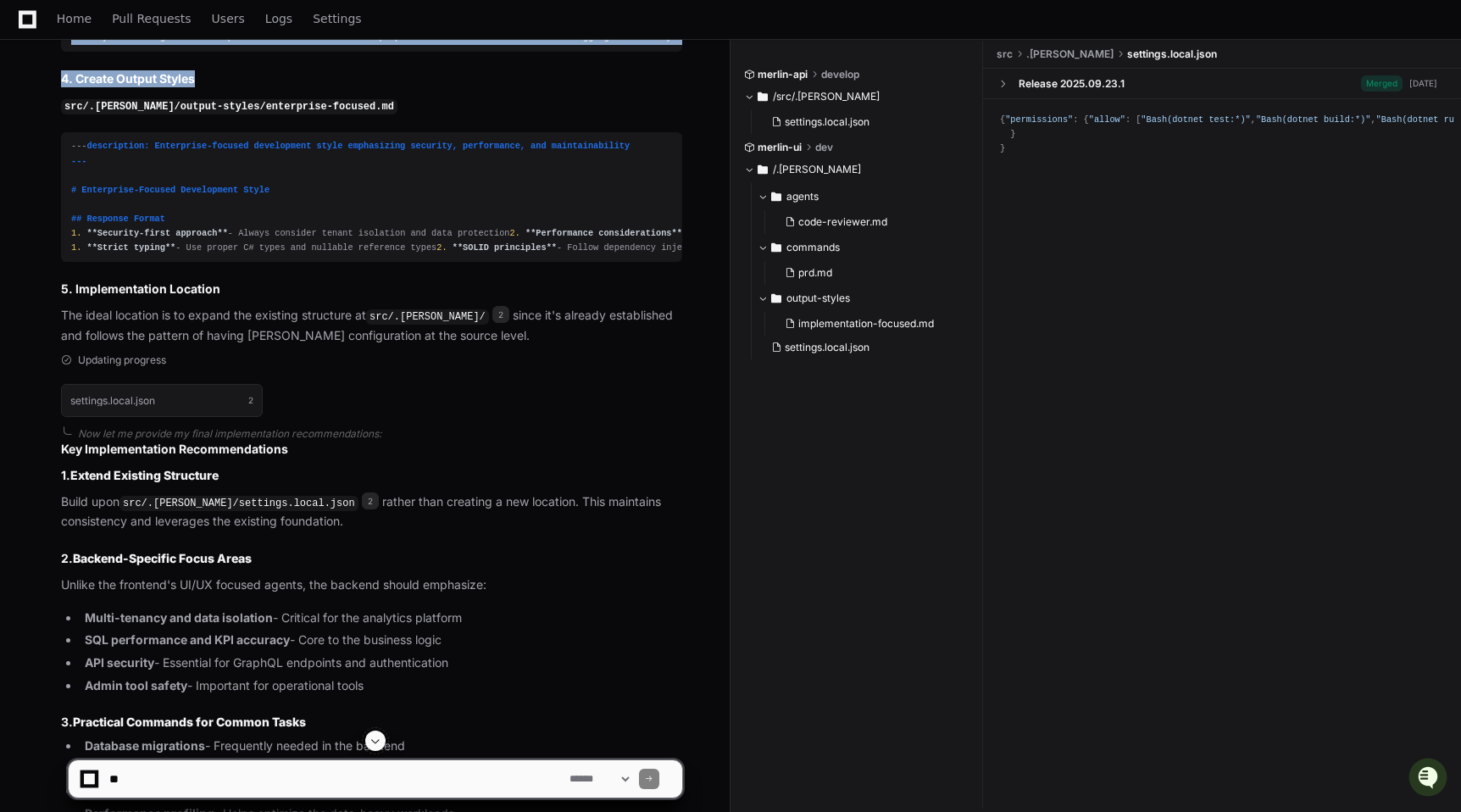
drag, startPoint x: 441, startPoint y: 423, endPoint x: 441, endPoint y: 288, distance: 135.0
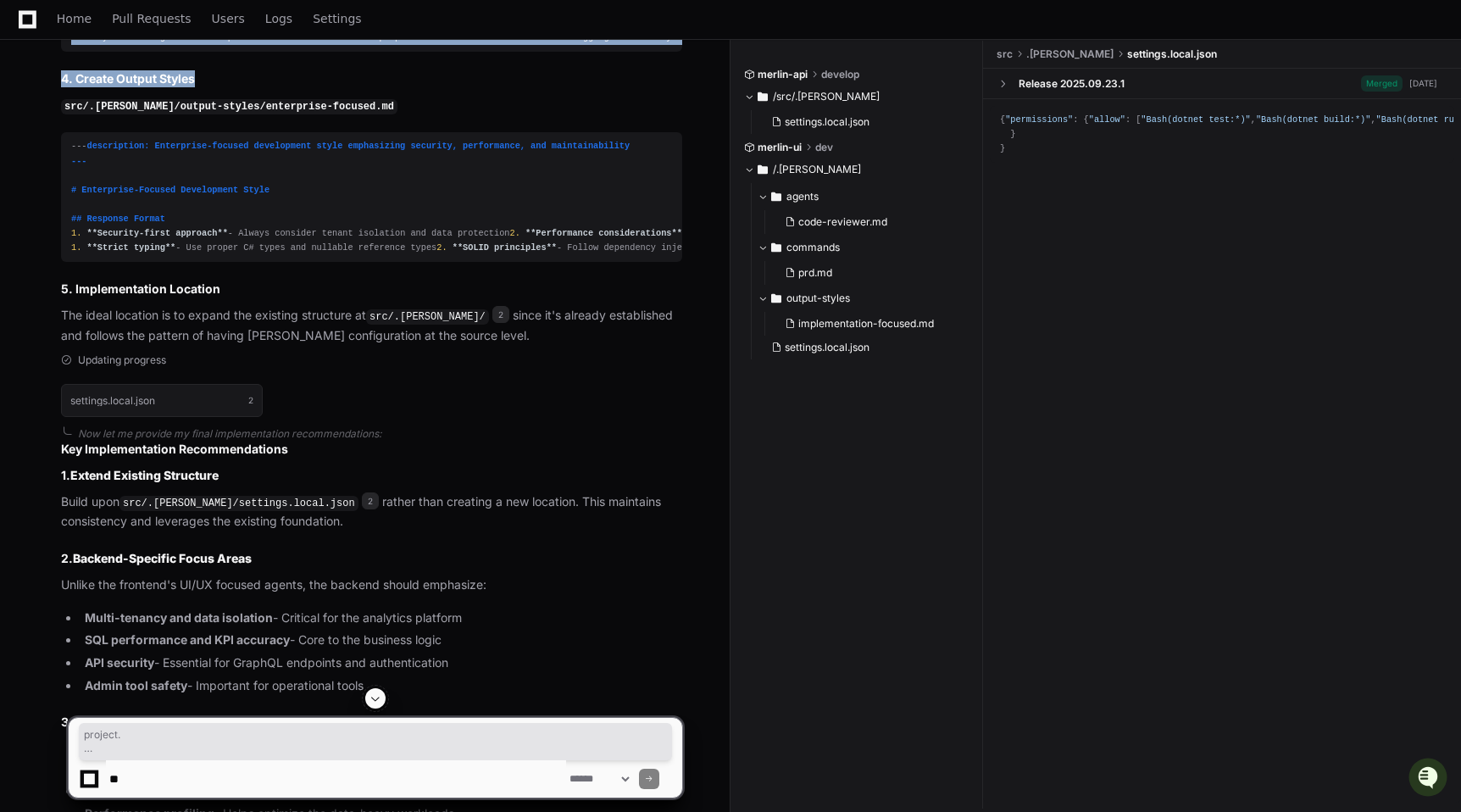
click at [441, 46] on div "# Rule: Admin Tool Generation ## Goal Generate new admin tools following establ…" at bounding box center [372, 16] width 601 height 59
drag, startPoint x: 441, startPoint y: 391, endPoint x: 441, endPoint y: 263, distance: 128.0
click at [441, 46] on div "# Rule: Admin Tool Generation ## Goal Generate new admin tools following establ…" at bounding box center [372, 16] width 601 height 59
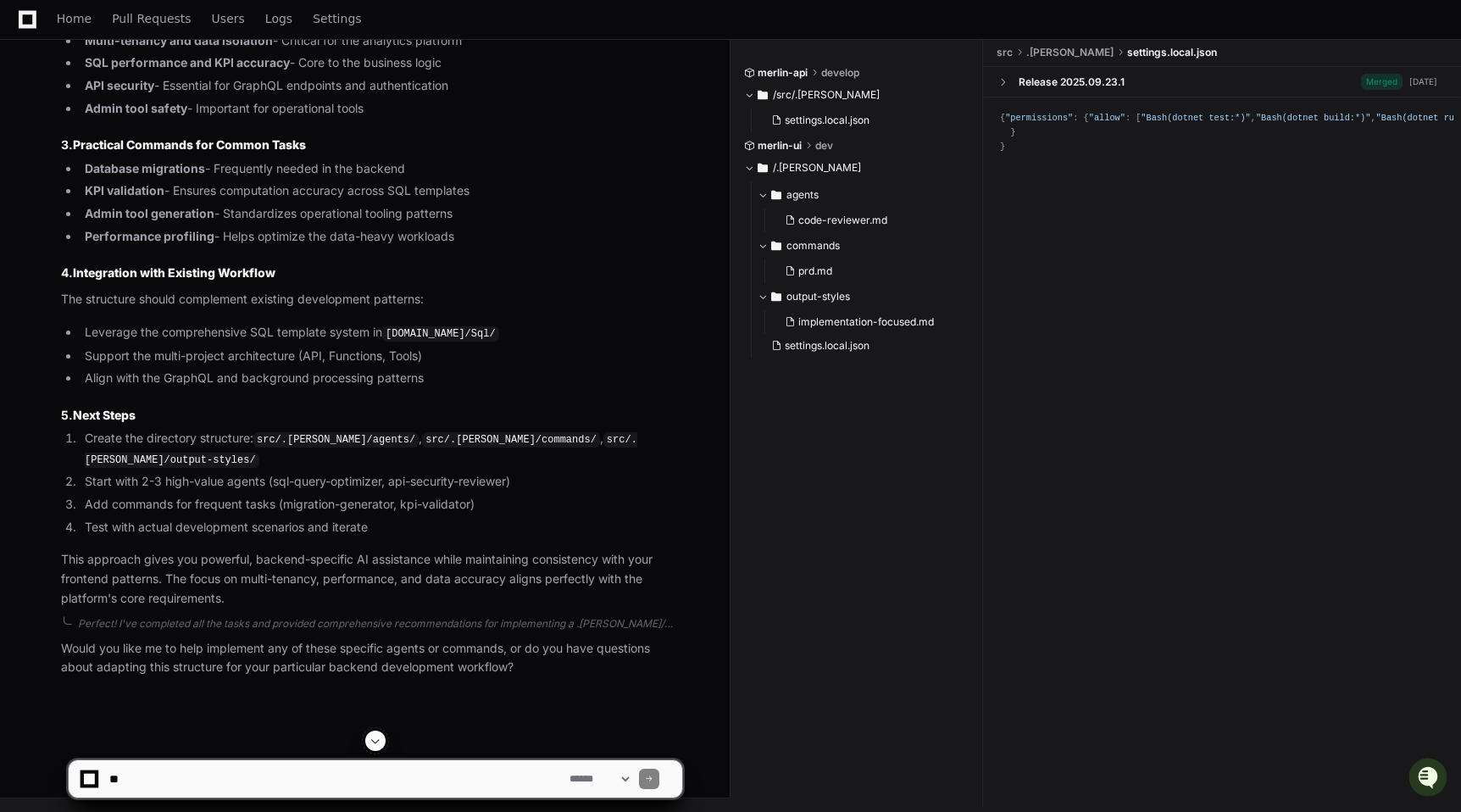
scroll to position [3602, 0]
